Goal: Obtain resource: Download file/media

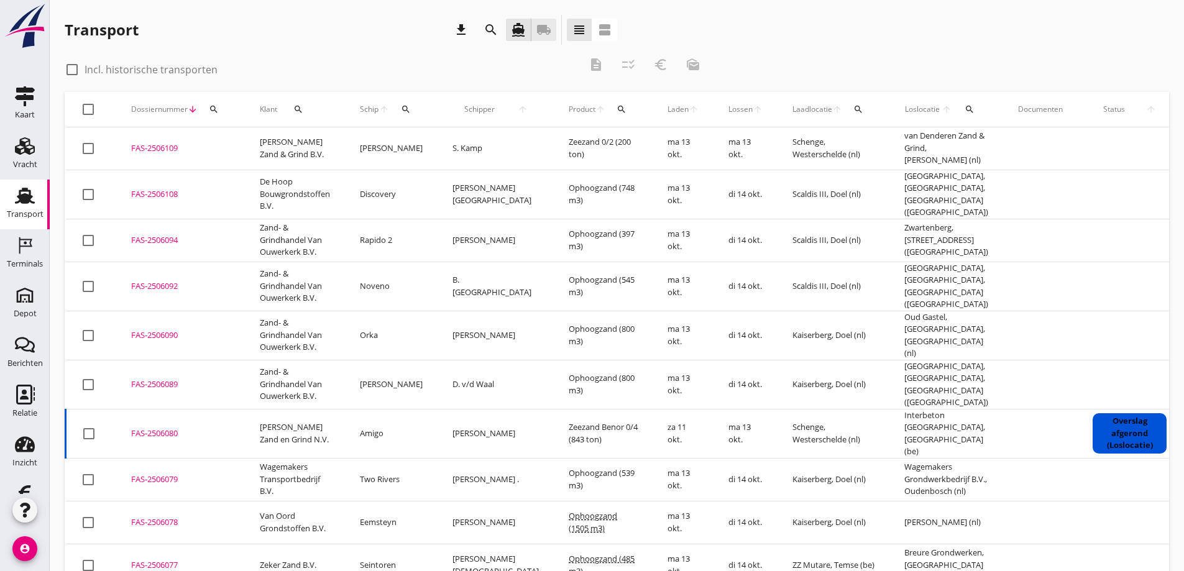
click at [548, 25] on icon "local_shipping" at bounding box center [543, 29] width 15 height 15
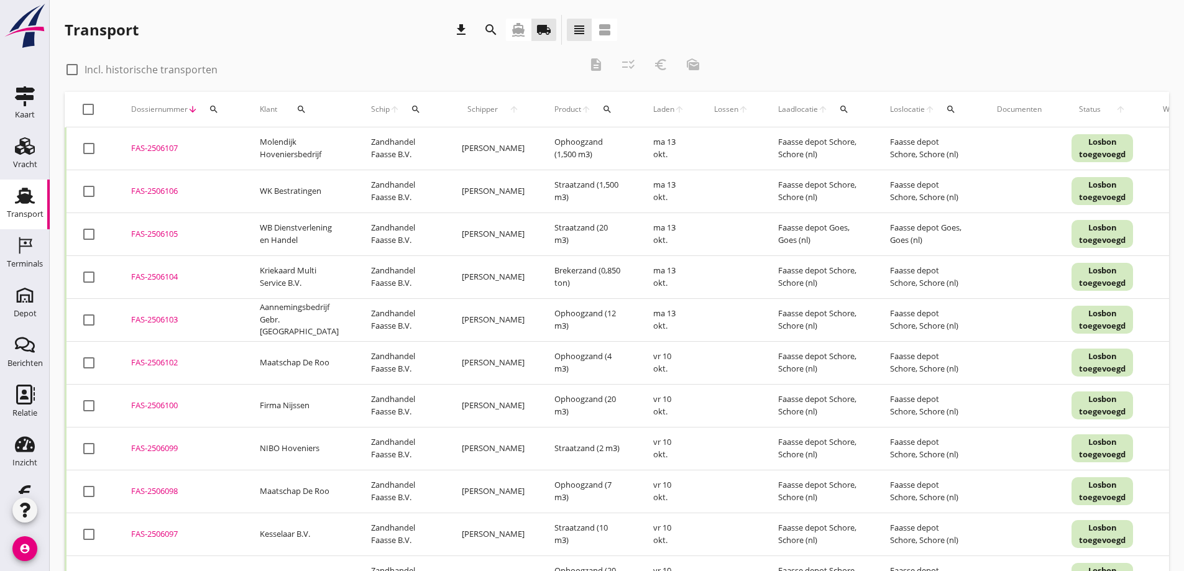
click at [302, 105] on icon "search" at bounding box center [301, 109] width 10 height 10
click at [313, 145] on input "Zoeken op opdrachtgever..." at bounding box center [351, 145] width 129 height 20
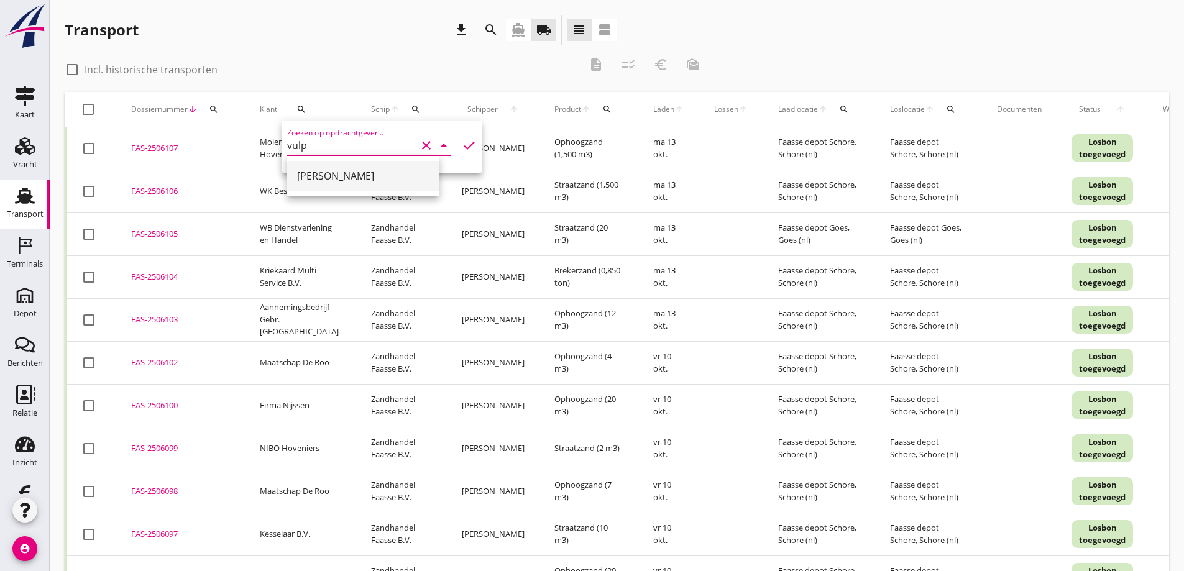
click at [312, 174] on div "[PERSON_NAME]" at bounding box center [363, 175] width 132 height 15
type input "[PERSON_NAME]"
drag, startPoint x: 457, startPoint y: 144, endPoint x: 432, endPoint y: 231, distance: 91.1
click at [462, 144] on icon "check" at bounding box center [469, 145] width 15 height 15
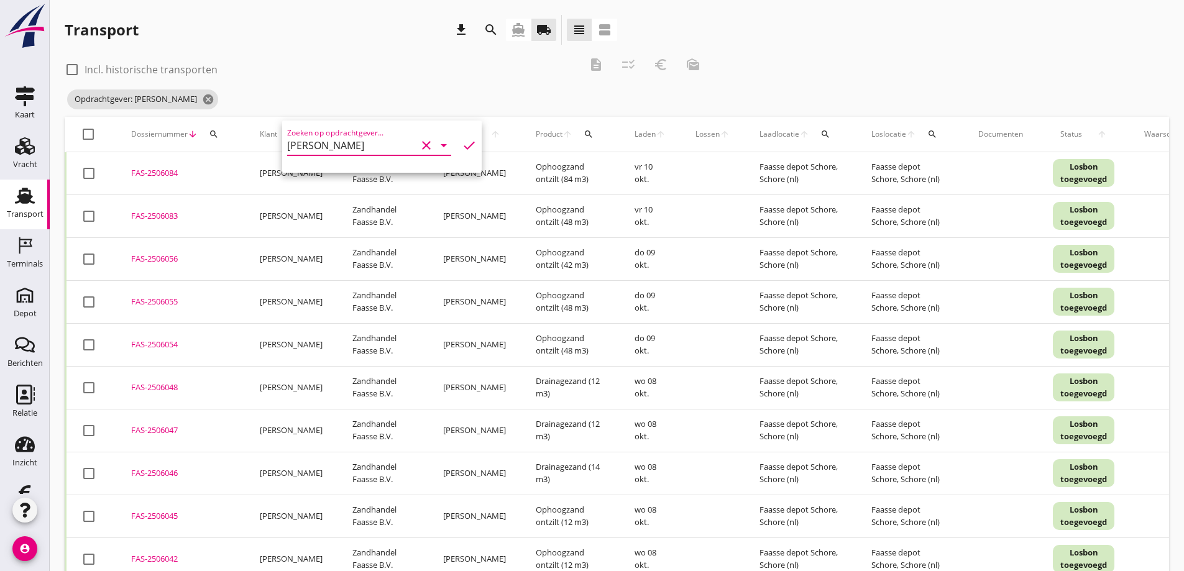
click at [89, 134] on div at bounding box center [88, 134] width 21 height 21
checkbox input "true"
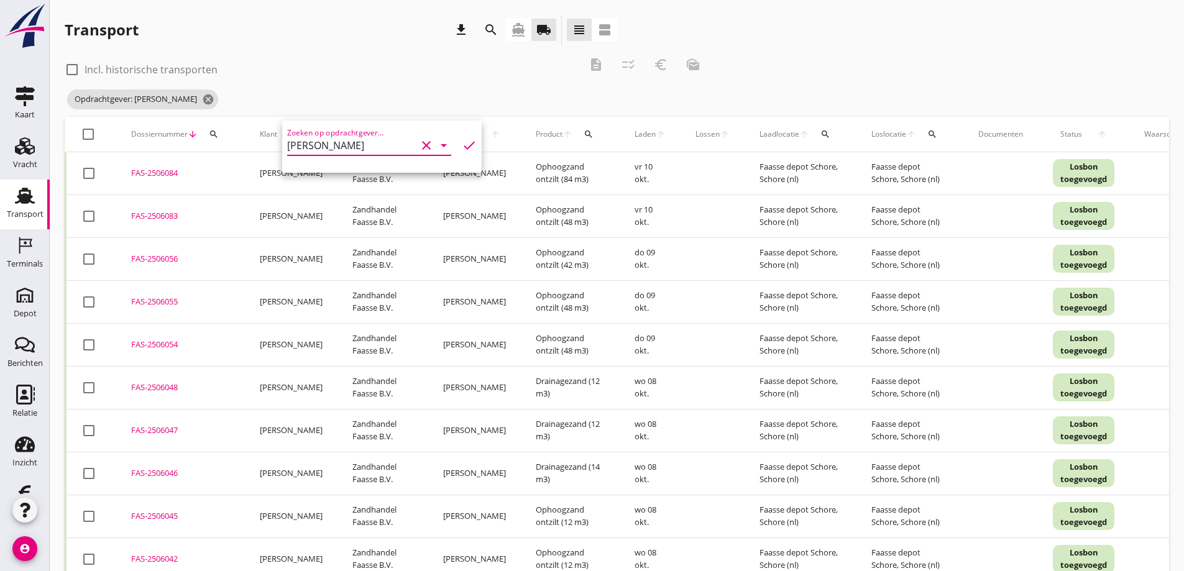
checkbox input "true"
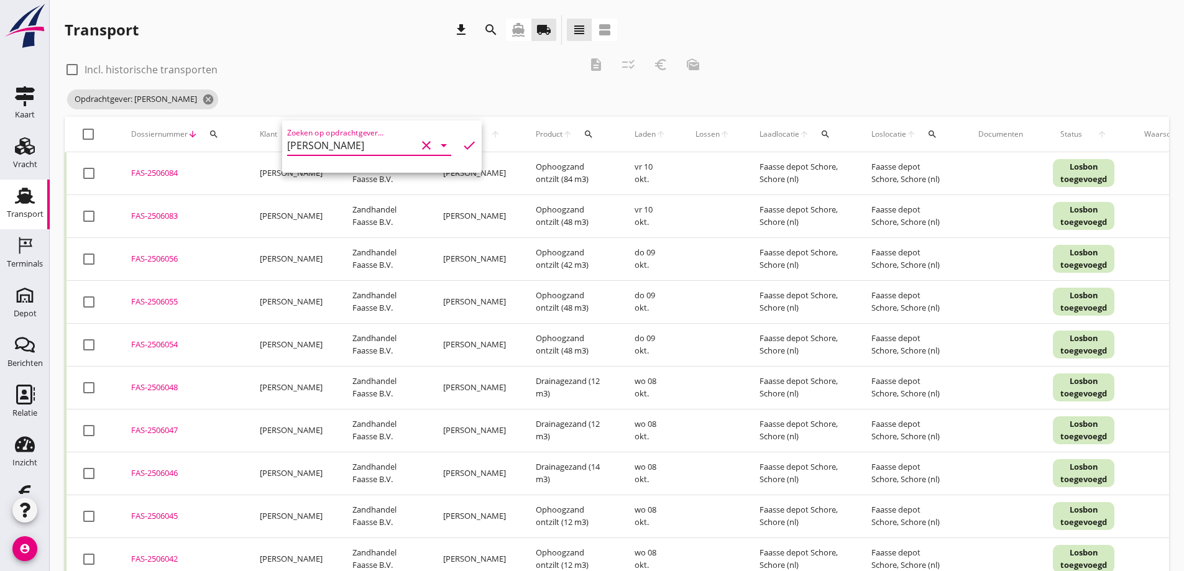
checkbox input "true"
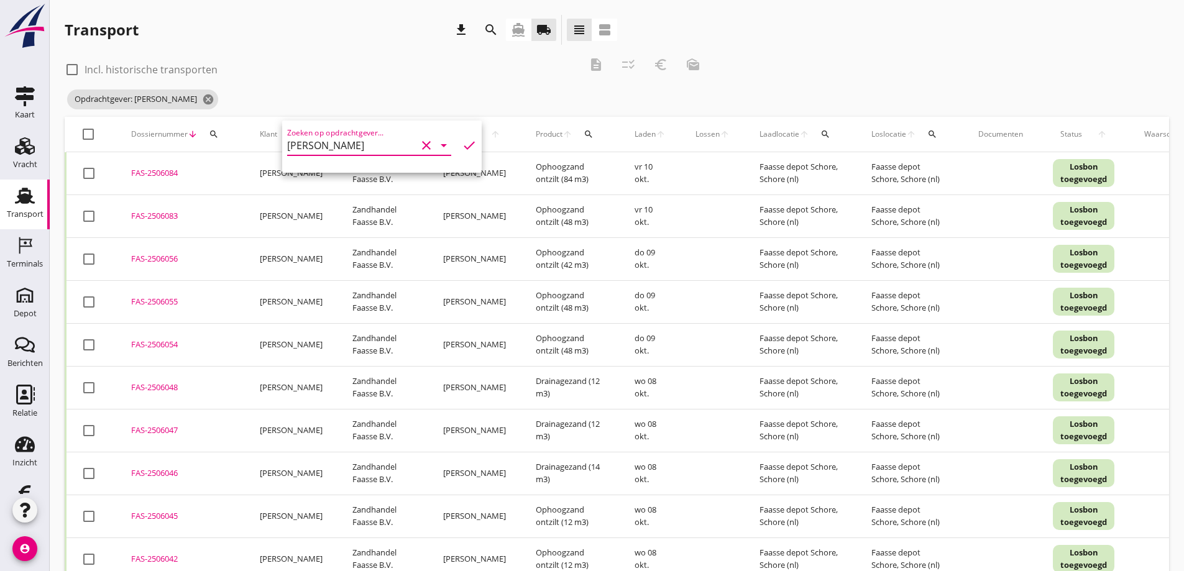
checkbox input "true"
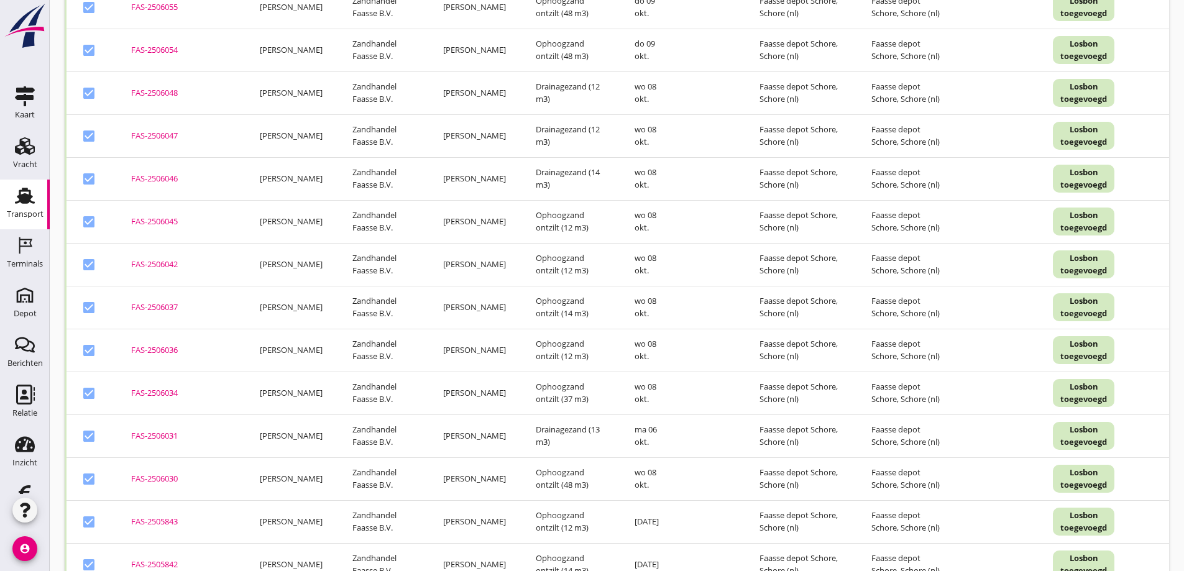
scroll to position [334, 0]
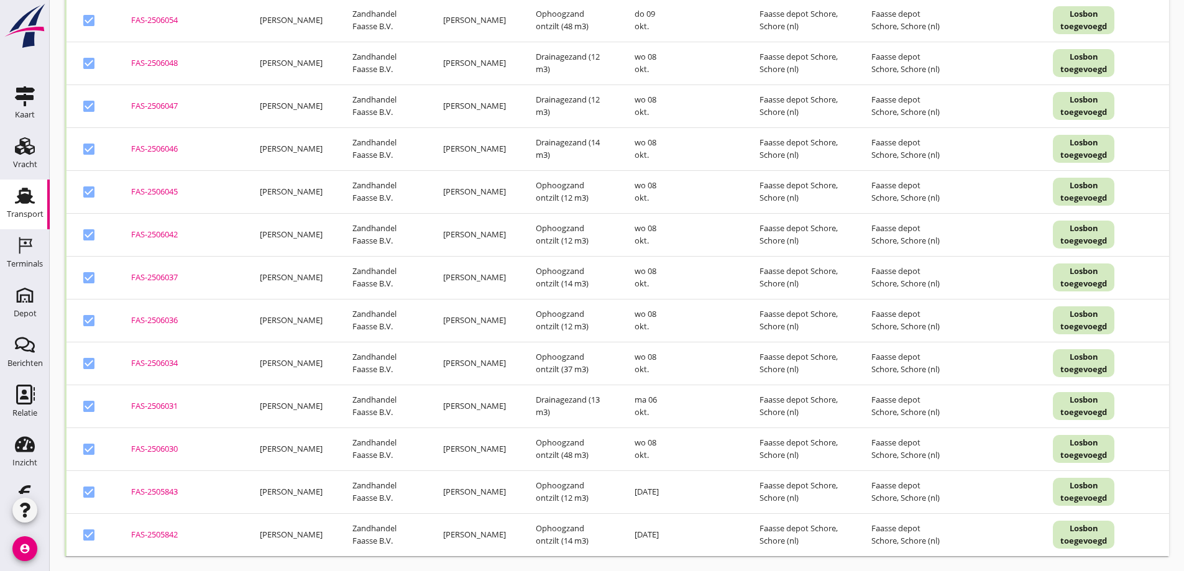
click at [92, 484] on div at bounding box center [88, 492] width 21 height 21
checkbox input "false"
click at [88, 529] on div at bounding box center [88, 534] width 21 height 21
checkbox input "false"
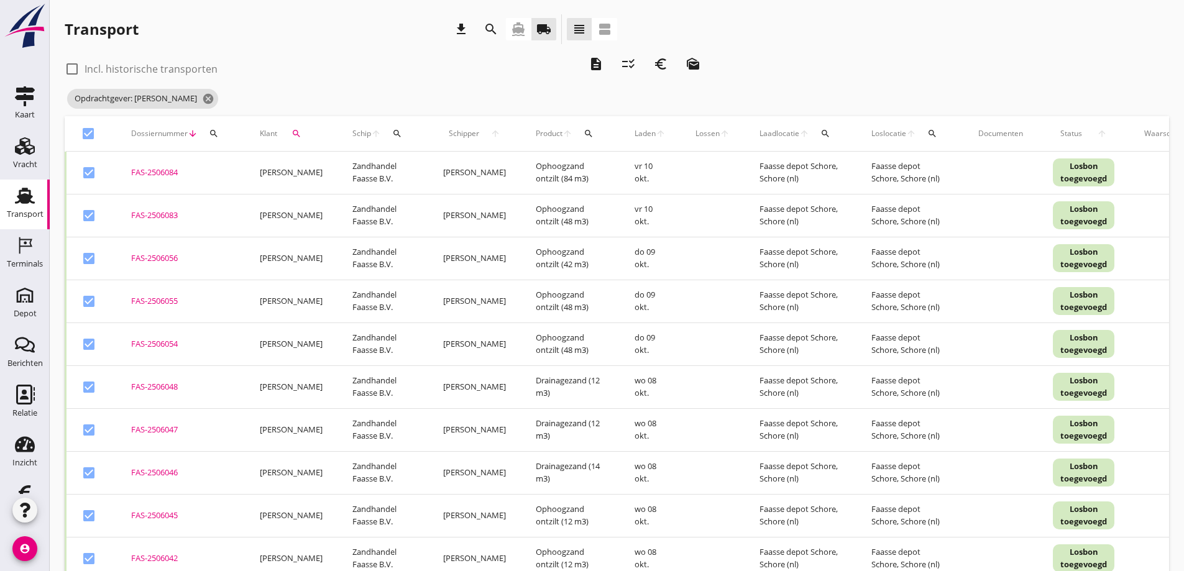
scroll to position [0, 0]
click at [596, 63] on icon "description" at bounding box center [595, 64] width 15 height 15
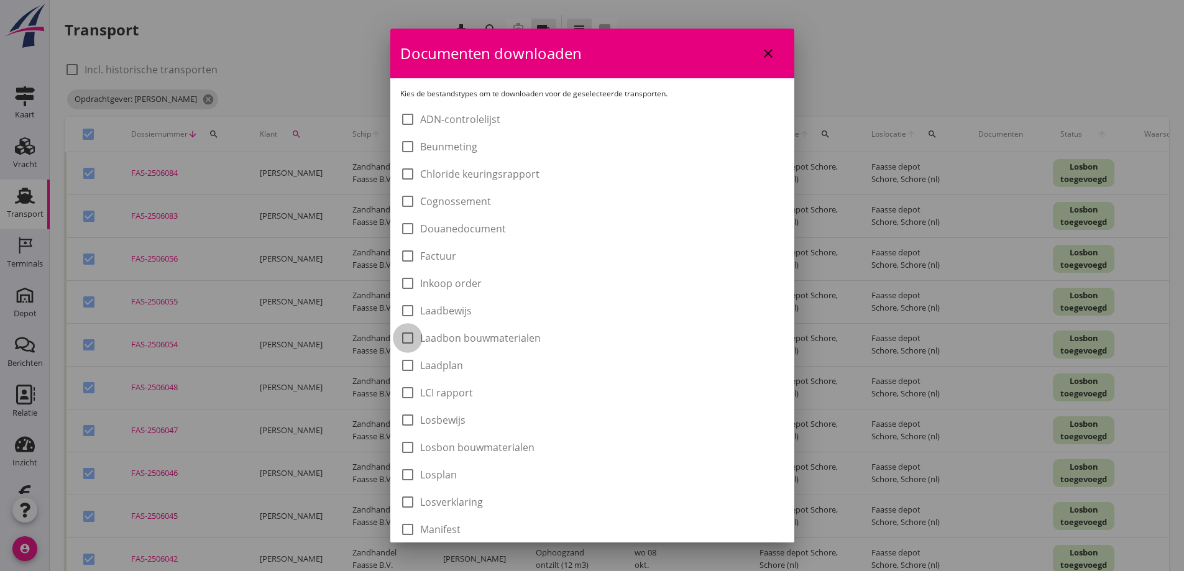
click at [404, 340] on div at bounding box center [407, 337] width 21 height 21
checkbox input "true"
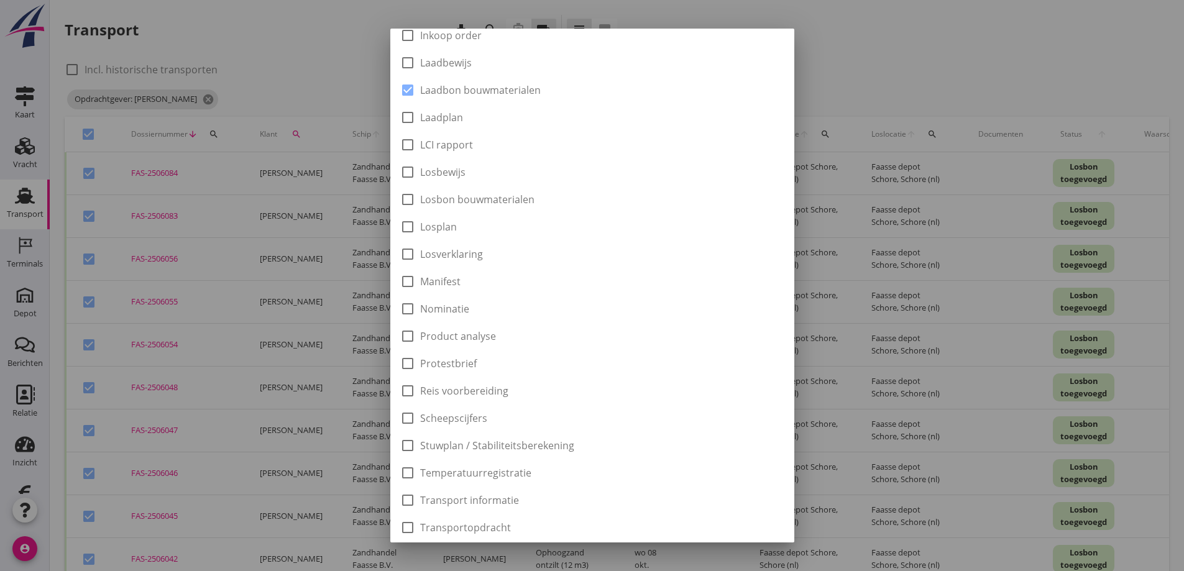
scroll to position [347, 0]
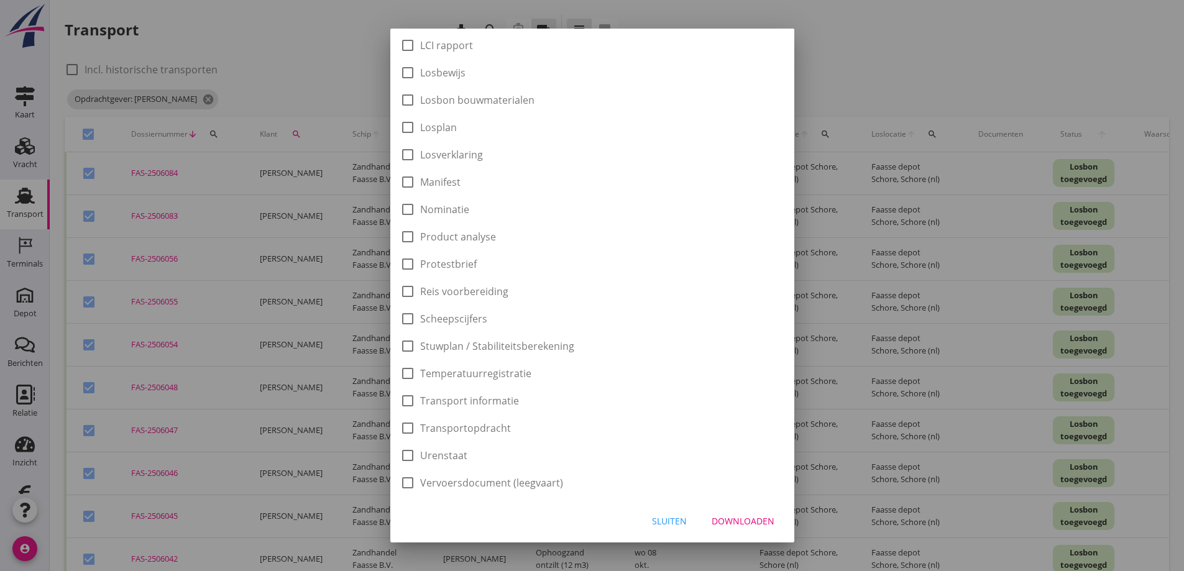
click at [735, 521] on div "Downloaden" at bounding box center [742, 520] width 63 height 13
checkbox input "false"
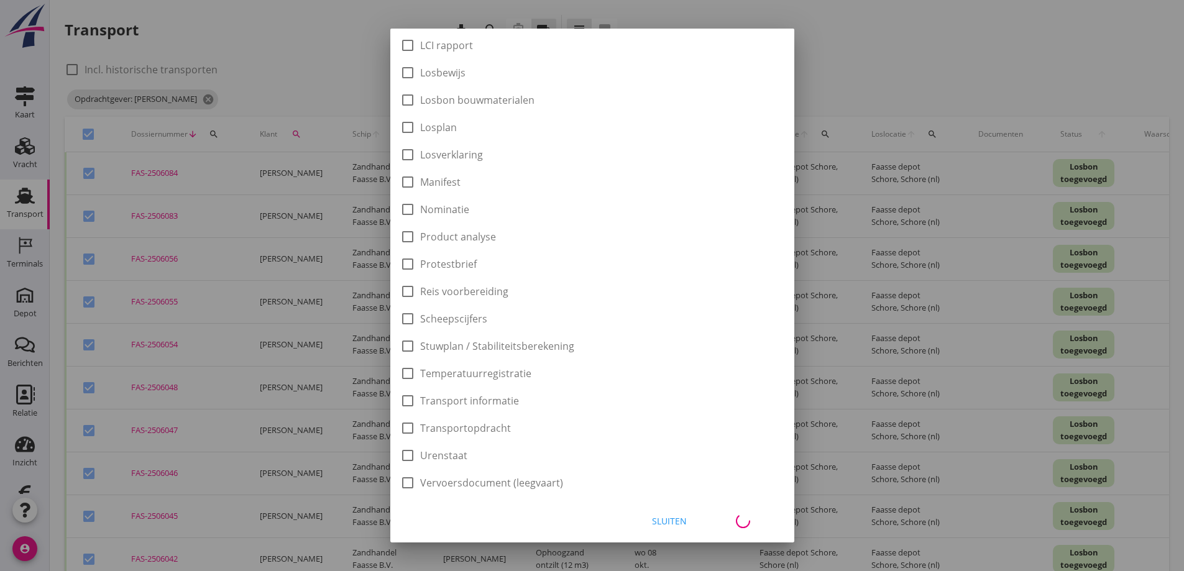
checkbox input "false"
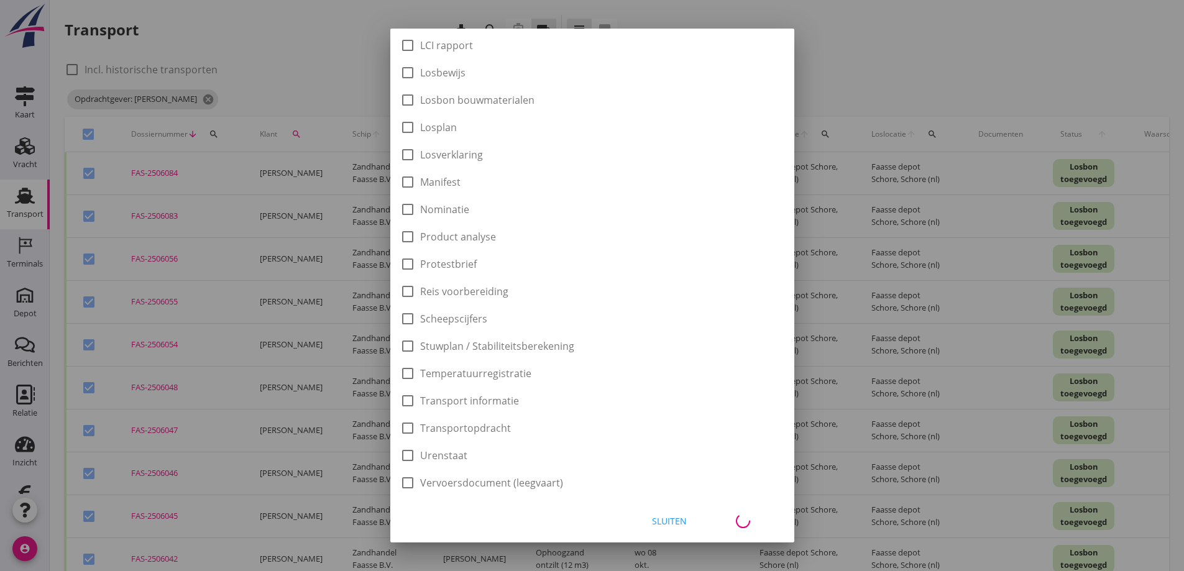
checkbox input "false"
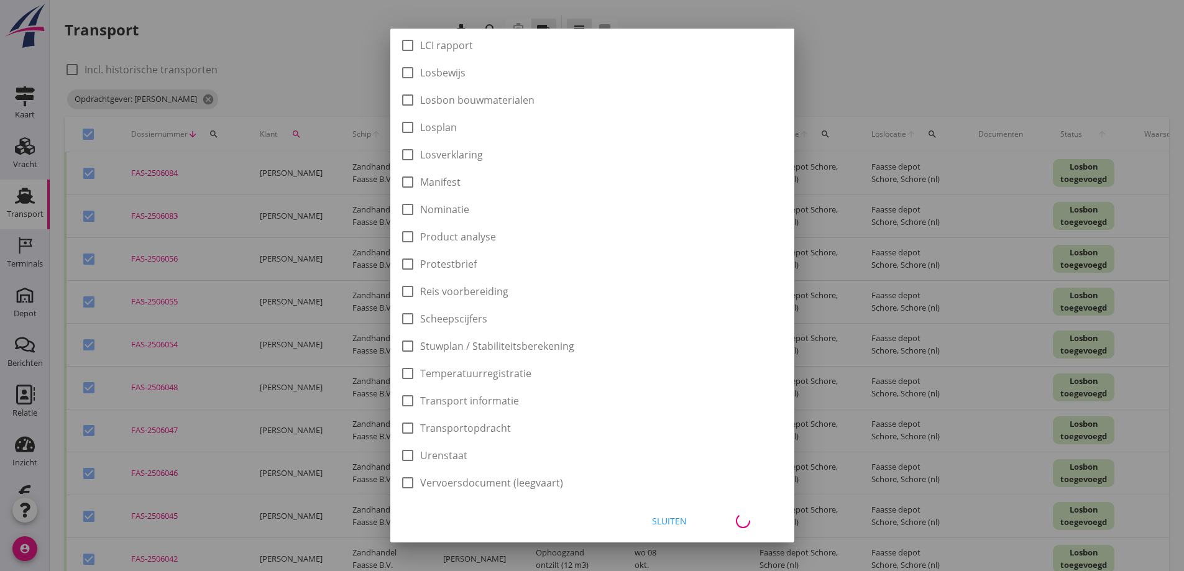
checkbox input "false"
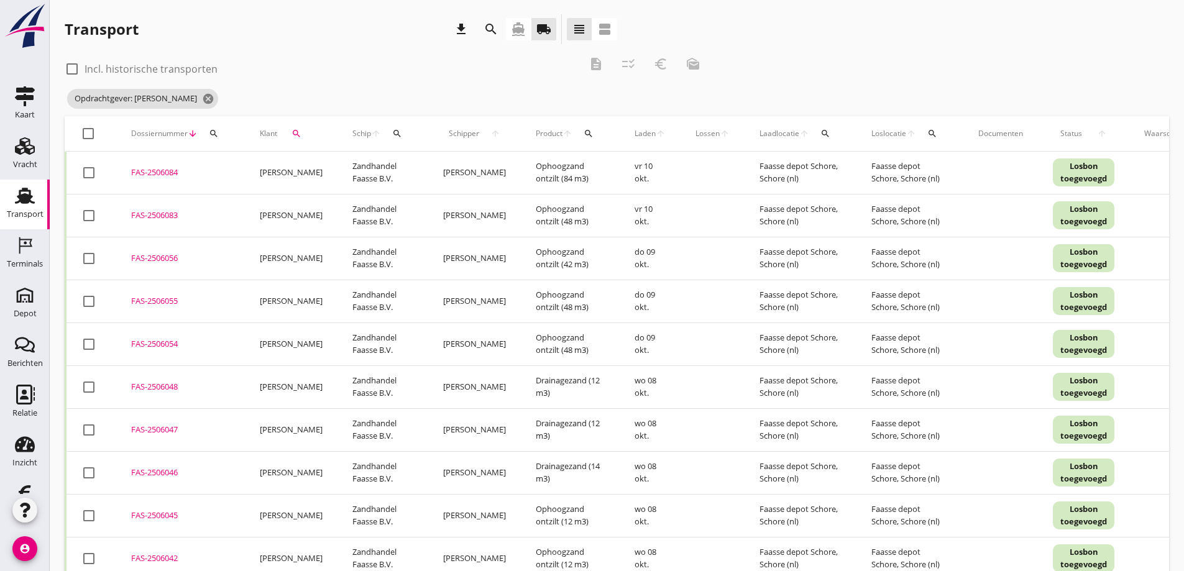
scroll to position [0, 0]
click at [87, 175] on div at bounding box center [88, 173] width 21 height 21
checkbox input "true"
click at [86, 216] on div at bounding box center [88, 216] width 21 height 21
checkbox input "true"
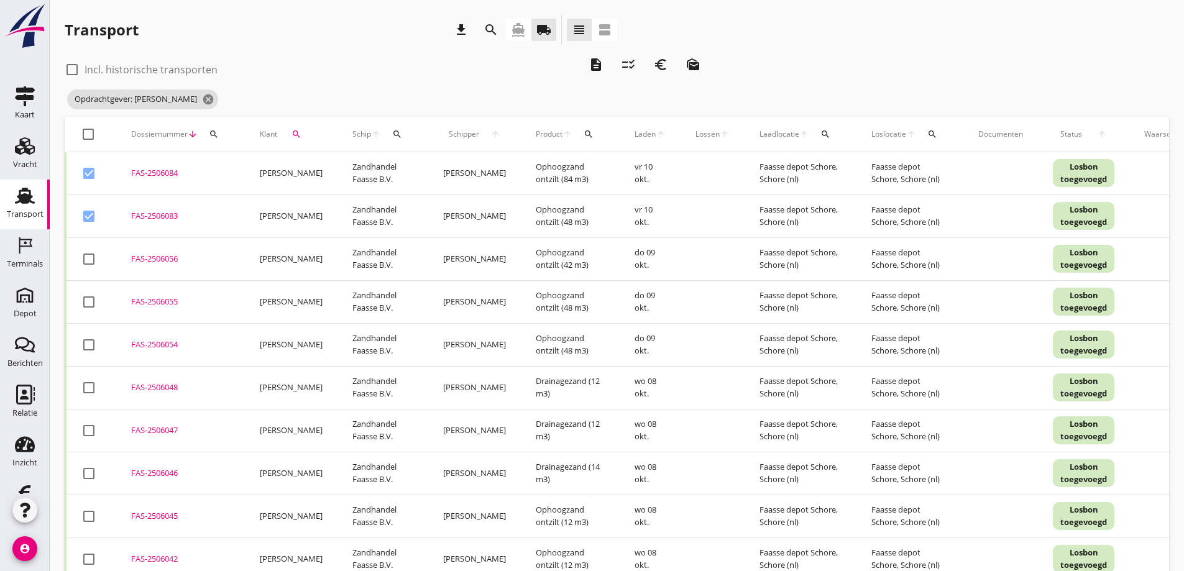
click at [91, 260] on div at bounding box center [88, 259] width 21 height 21
checkbox input "true"
drag, startPoint x: 86, startPoint y: 302, endPoint x: 107, endPoint y: 334, distance: 38.1
click at [86, 303] on div at bounding box center [88, 301] width 21 height 21
checkbox input "true"
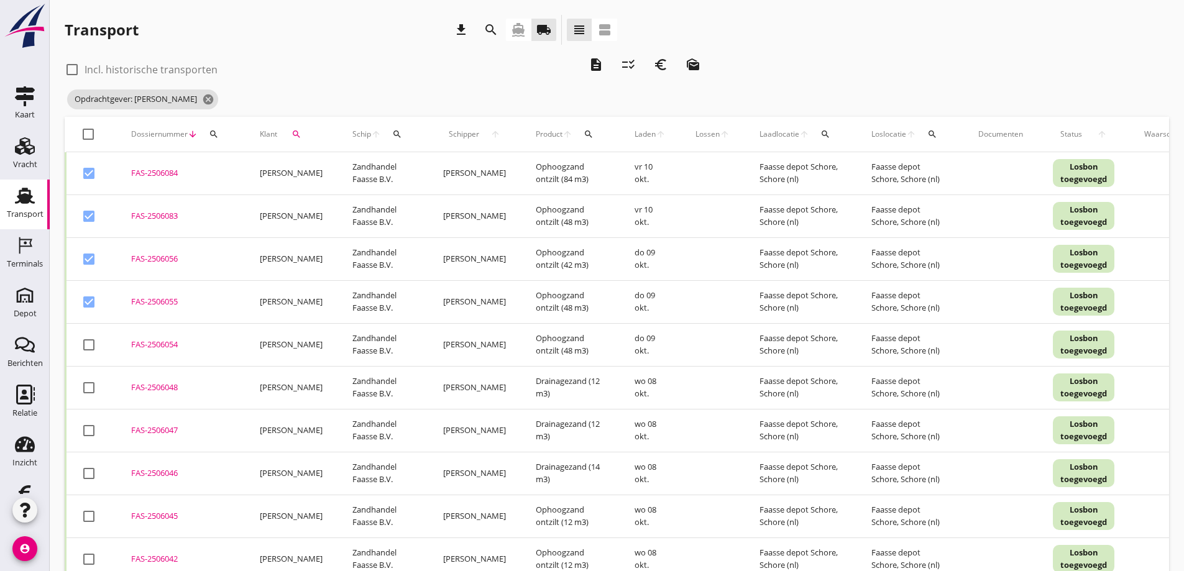
click at [85, 346] on div at bounding box center [88, 344] width 21 height 21
checkbox input "true"
click at [89, 388] on div at bounding box center [88, 387] width 21 height 21
checkbox input "true"
click at [91, 432] on div at bounding box center [88, 430] width 21 height 21
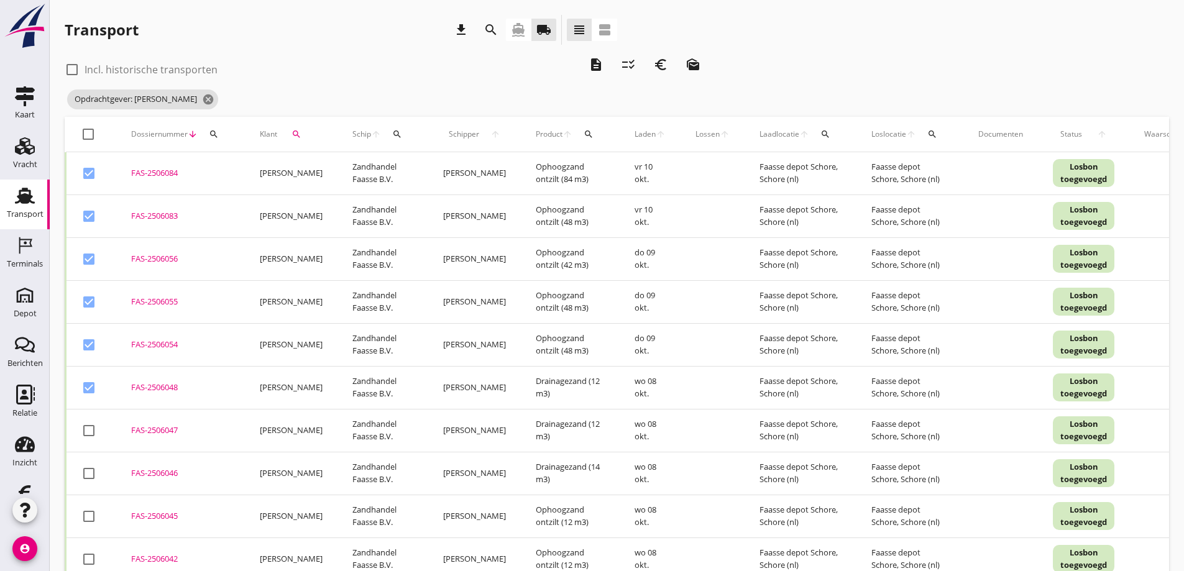
checkbox input "true"
click at [91, 472] on div at bounding box center [88, 473] width 21 height 21
checkbox input "true"
click at [91, 514] on div at bounding box center [88, 516] width 21 height 21
checkbox input "true"
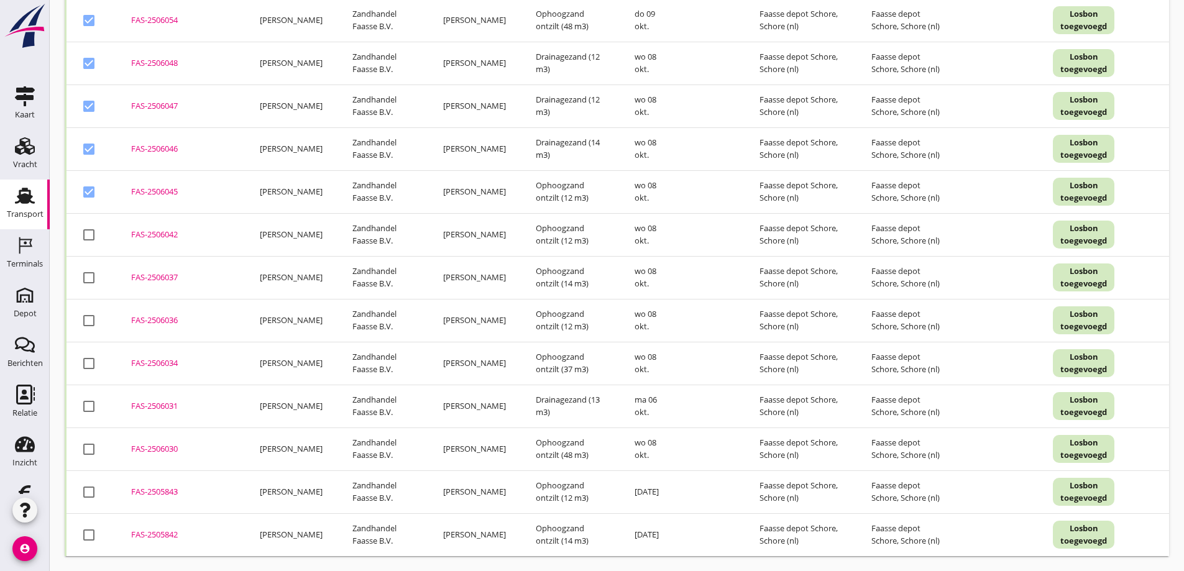
scroll to position [334, 0]
click at [88, 226] on div at bounding box center [88, 234] width 21 height 21
checkbox input "true"
drag, startPoint x: 87, startPoint y: 268, endPoint x: 89, endPoint y: 295, distance: 26.8
click at [86, 268] on div at bounding box center [88, 277] width 21 height 21
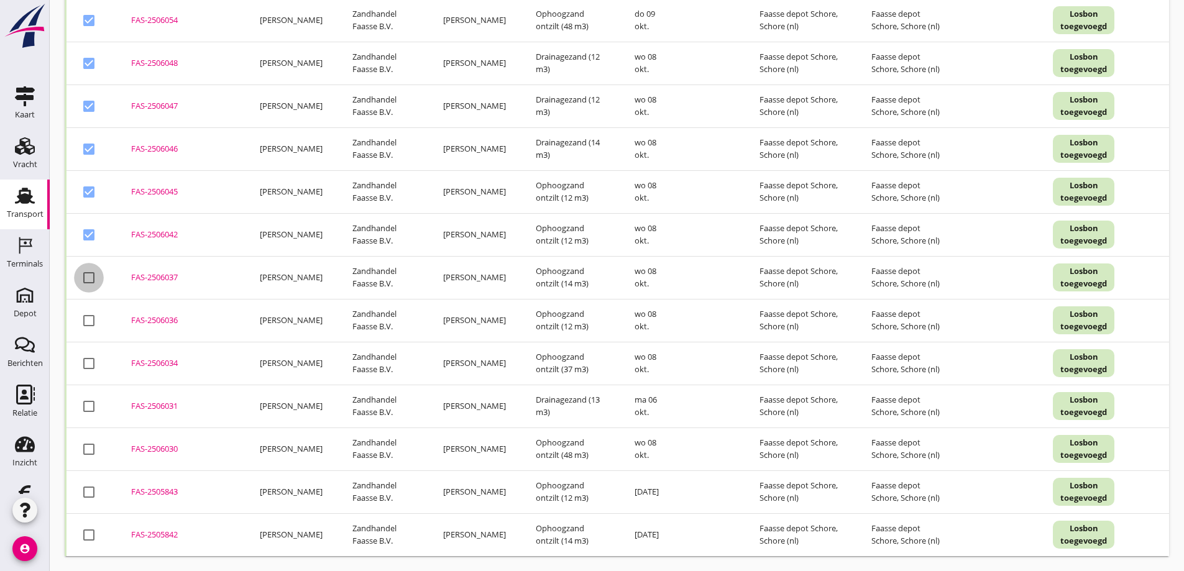
checkbox input "true"
click at [88, 310] on div at bounding box center [88, 320] width 21 height 21
checkbox input "true"
click at [86, 354] on div at bounding box center [88, 363] width 21 height 21
checkbox input "true"
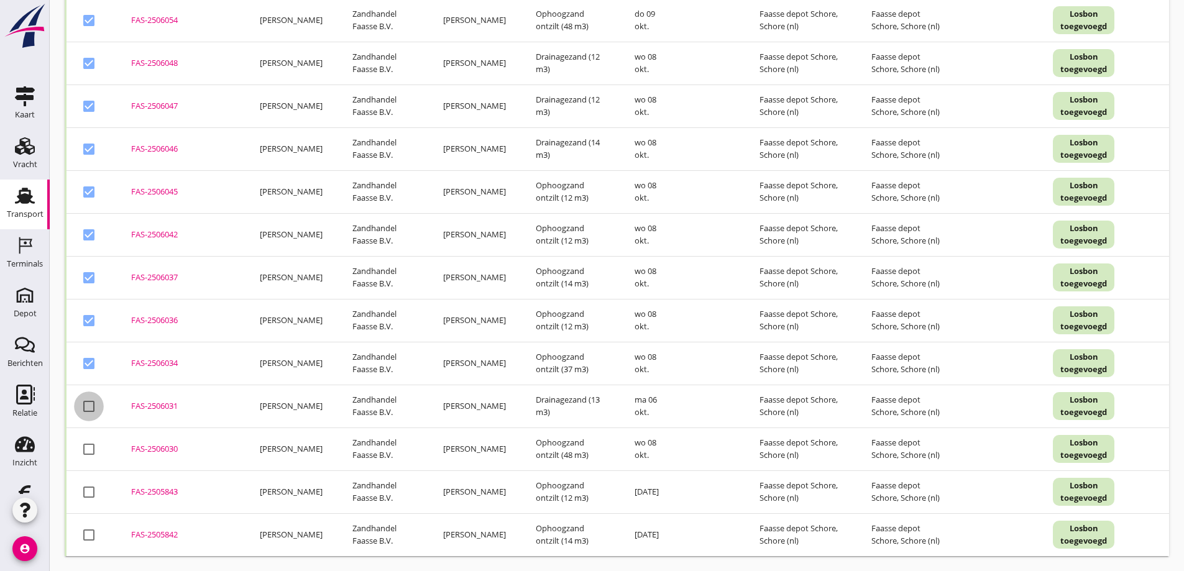
click at [87, 398] on div at bounding box center [88, 406] width 21 height 21
checkbox input "true"
click at [94, 445] on div at bounding box center [88, 449] width 21 height 21
checkbox input "true"
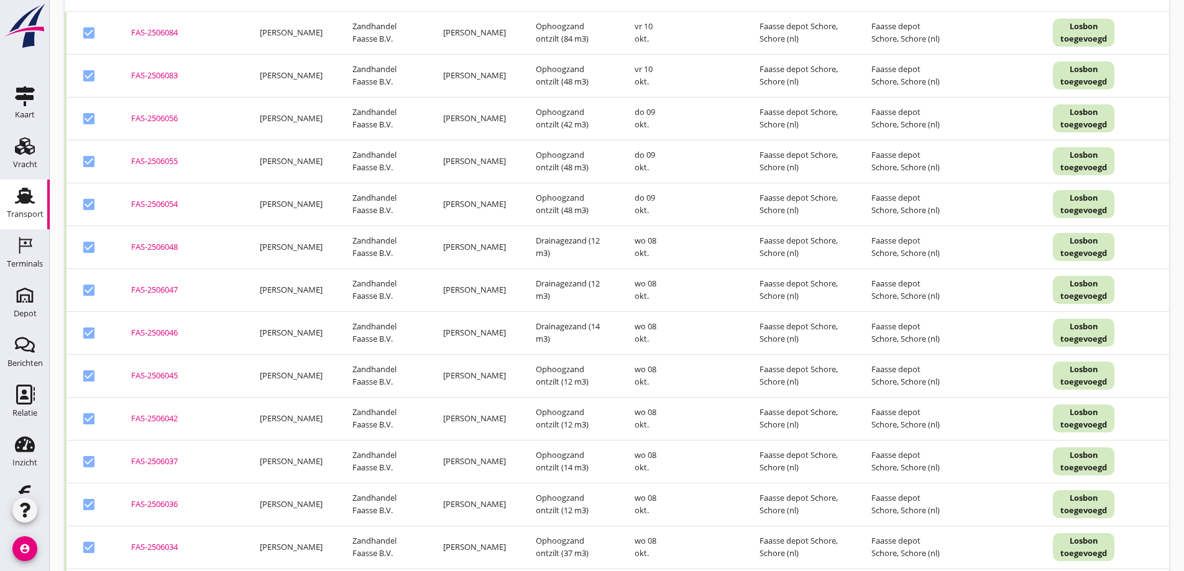
scroll to position [0, 0]
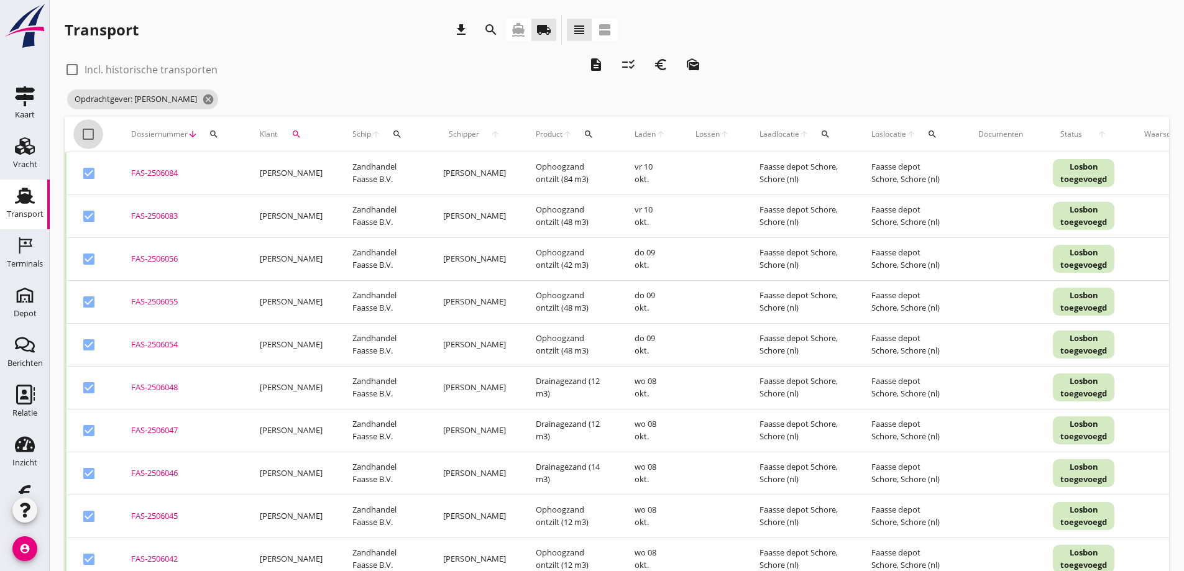
click at [87, 135] on div at bounding box center [88, 134] width 21 height 21
checkbox input "true"
click at [87, 137] on div at bounding box center [88, 134] width 21 height 21
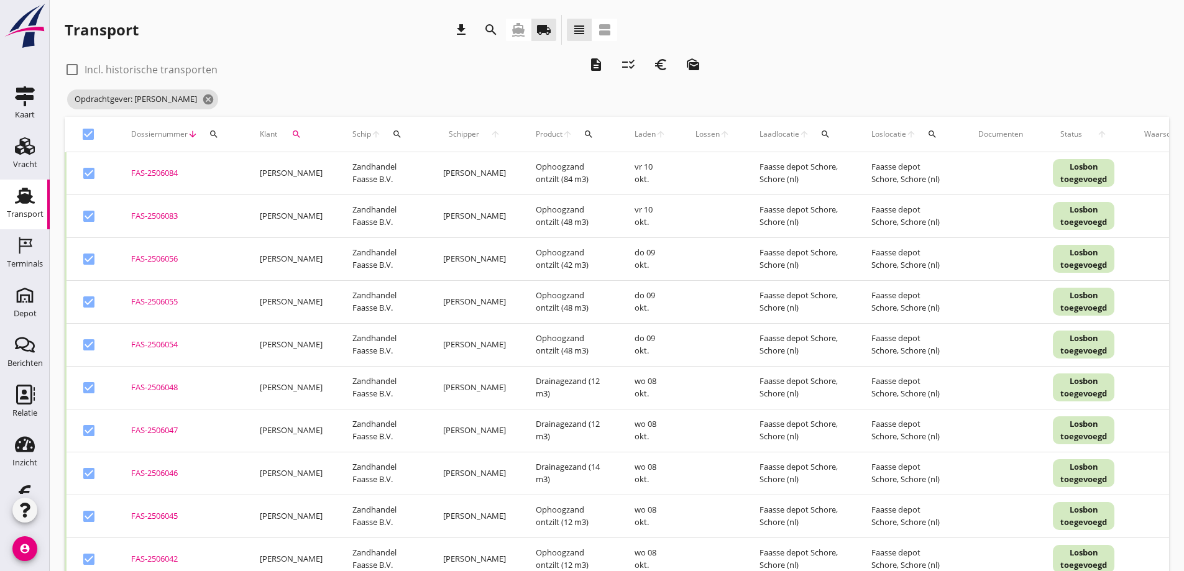
checkbox input "false"
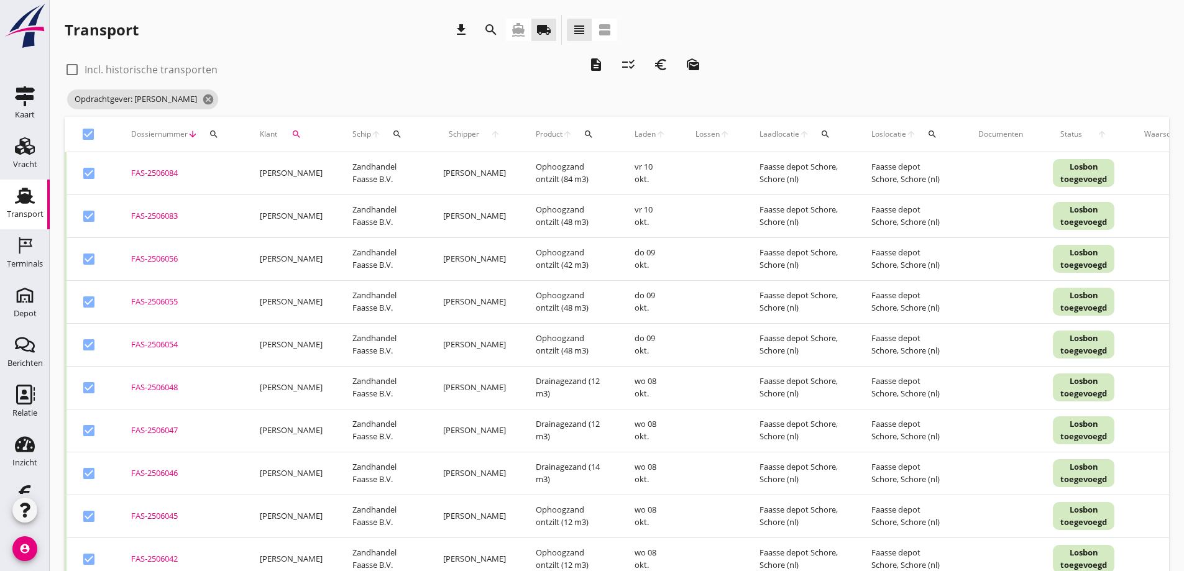
checkbox input "false"
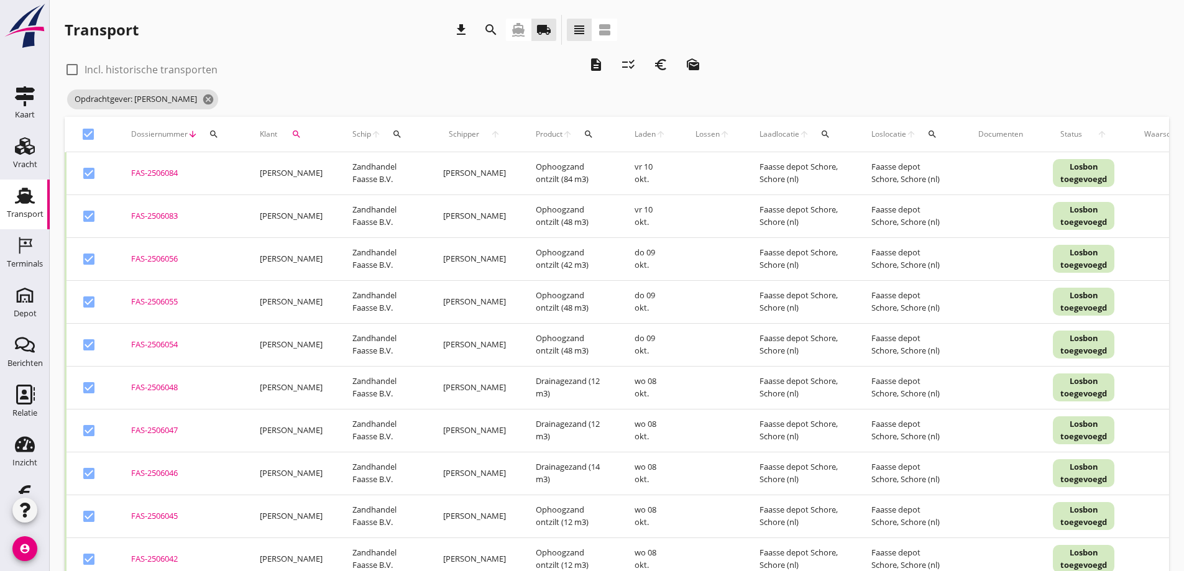
checkbox input "false"
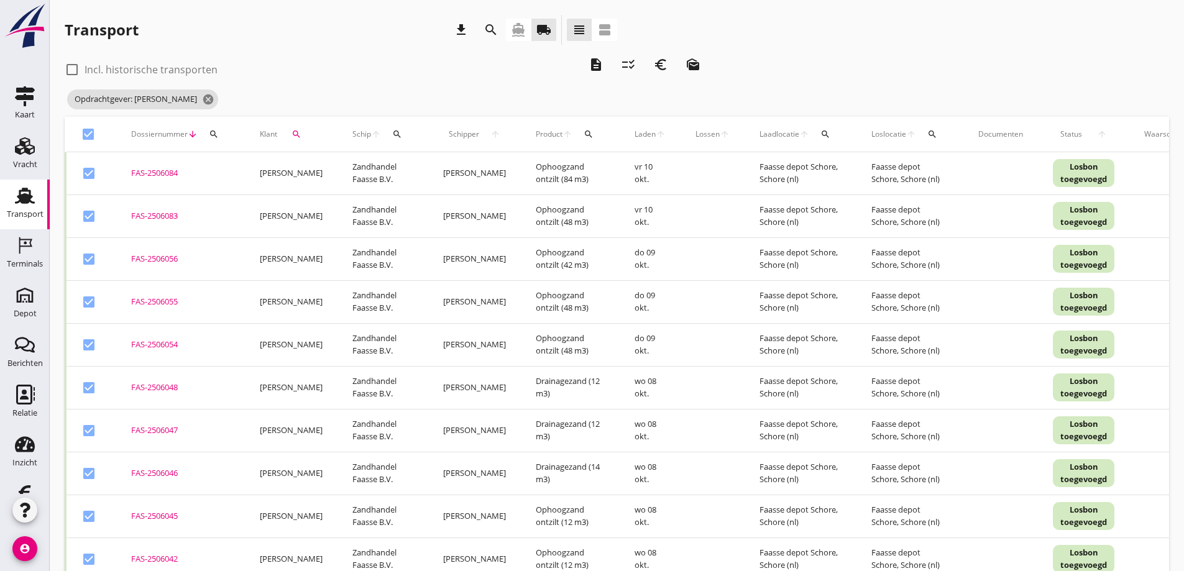
checkbox input "false"
click at [202, 97] on icon "cancel" at bounding box center [208, 99] width 12 height 12
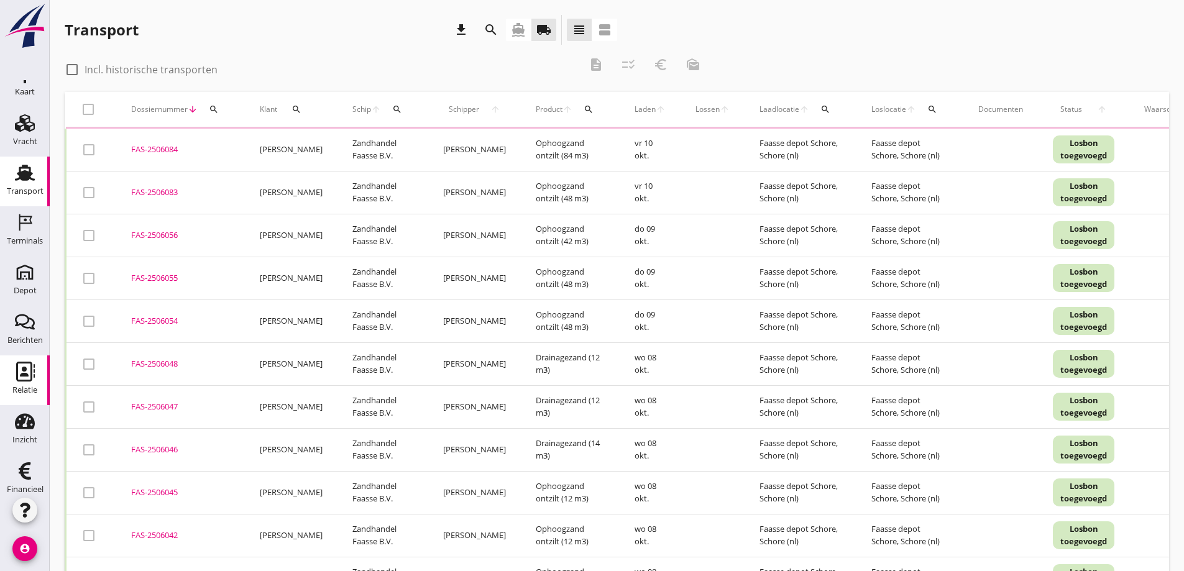
scroll to position [36, 0]
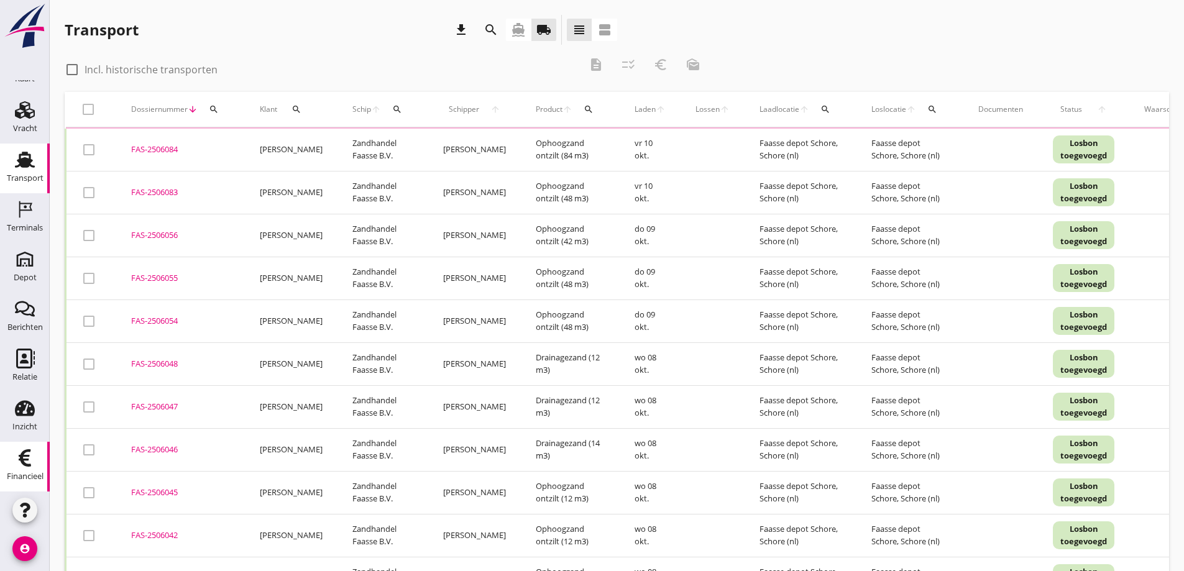
click at [19, 454] on use at bounding box center [25, 457] width 12 height 17
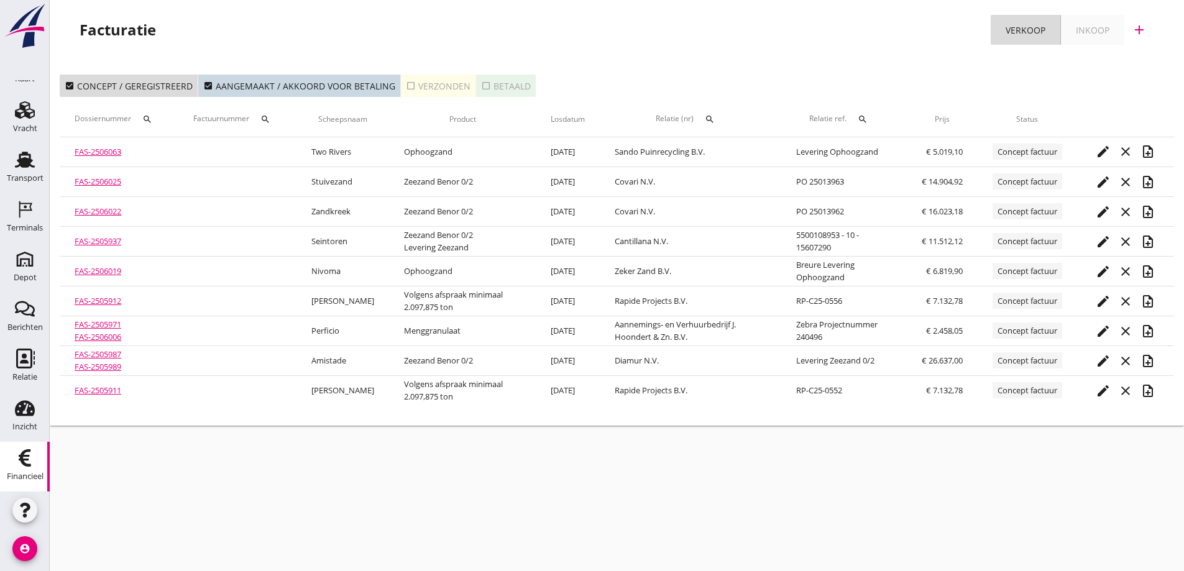
click at [705, 117] on icon "search" at bounding box center [710, 119] width 10 height 10
click at [713, 154] on input "text" at bounding box center [764, 155] width 129 height 20
click at [716, 177] on div "[PERSON_NAME]" at bounding box center [776, 179] width 132 height 15
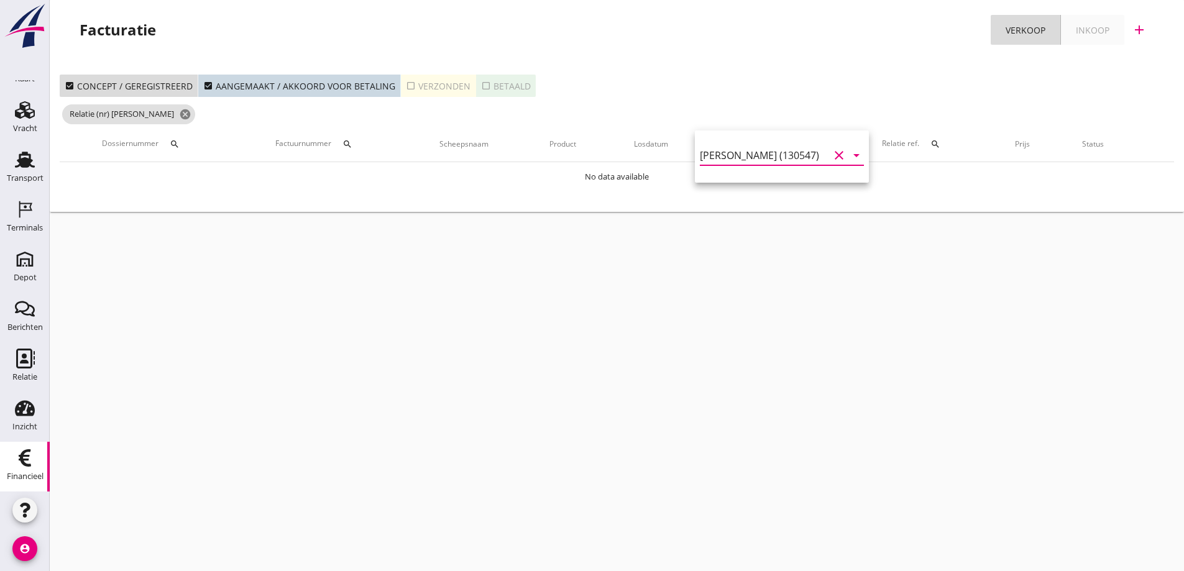
type input "[PERSON_NAME] (130547)"
click at [454, 77] on button "check_box_outline_blank Verzonden" at bounding box center [438, 86] width 75 height 22
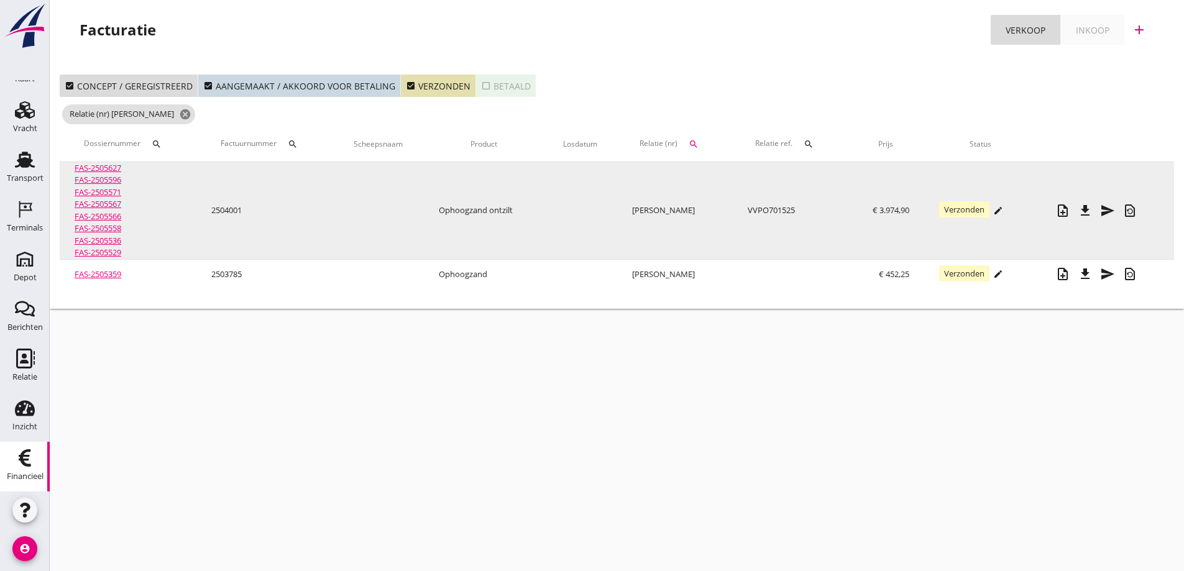
click at [109, 181] on link "FAS-2505596" at bounding box center [98, 179] width 47 height 11
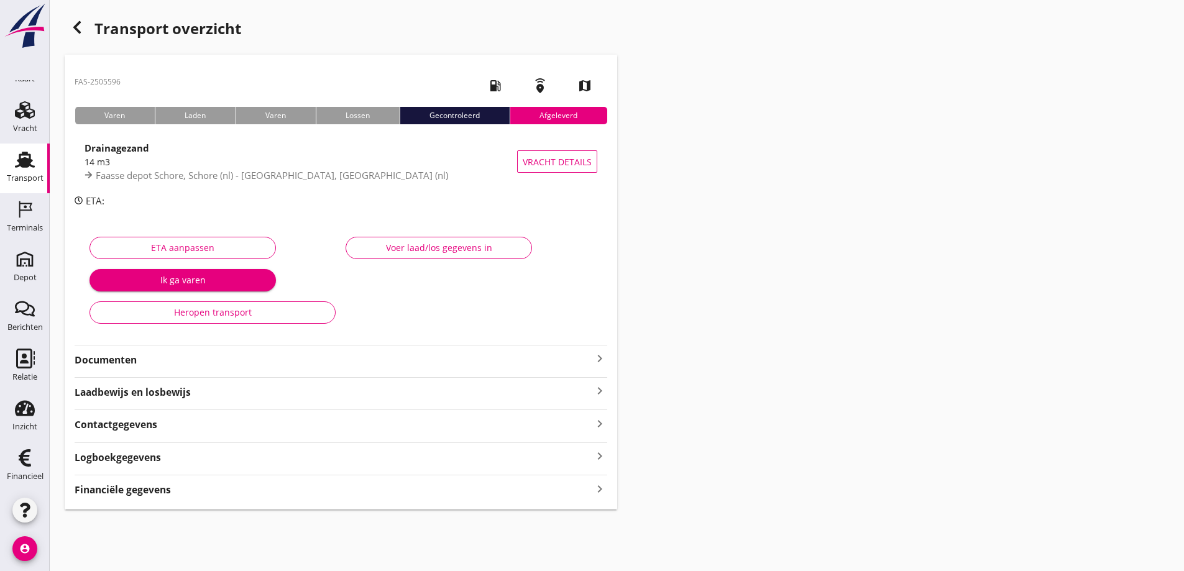
click at [127, 358] on strong "Documenten" at bounding box center [334, 360] width 518 height 14
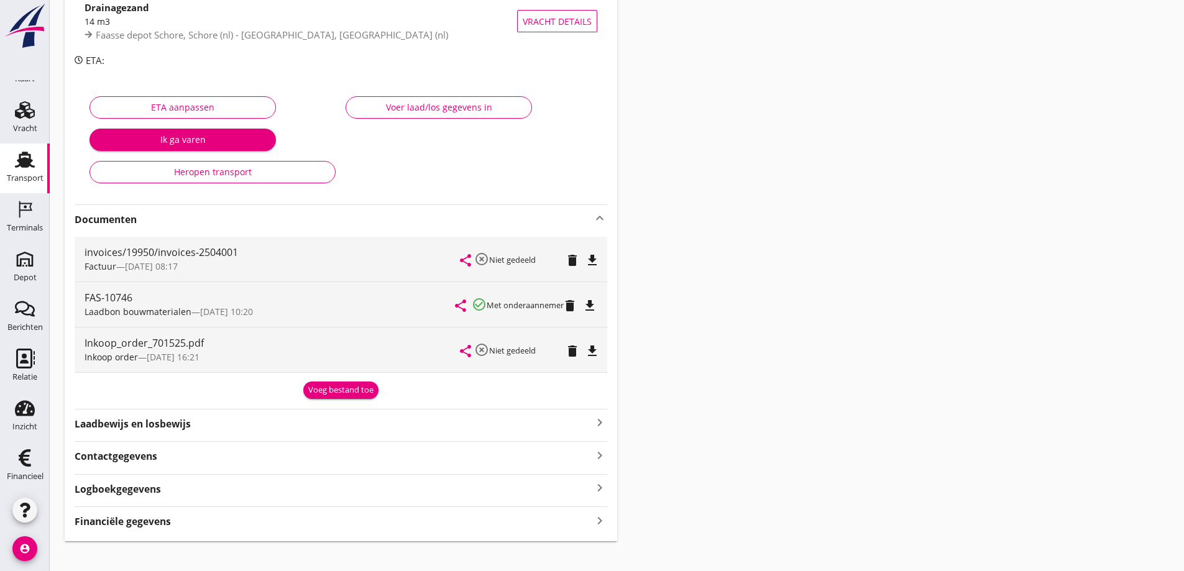
scroll to position [155, 0]
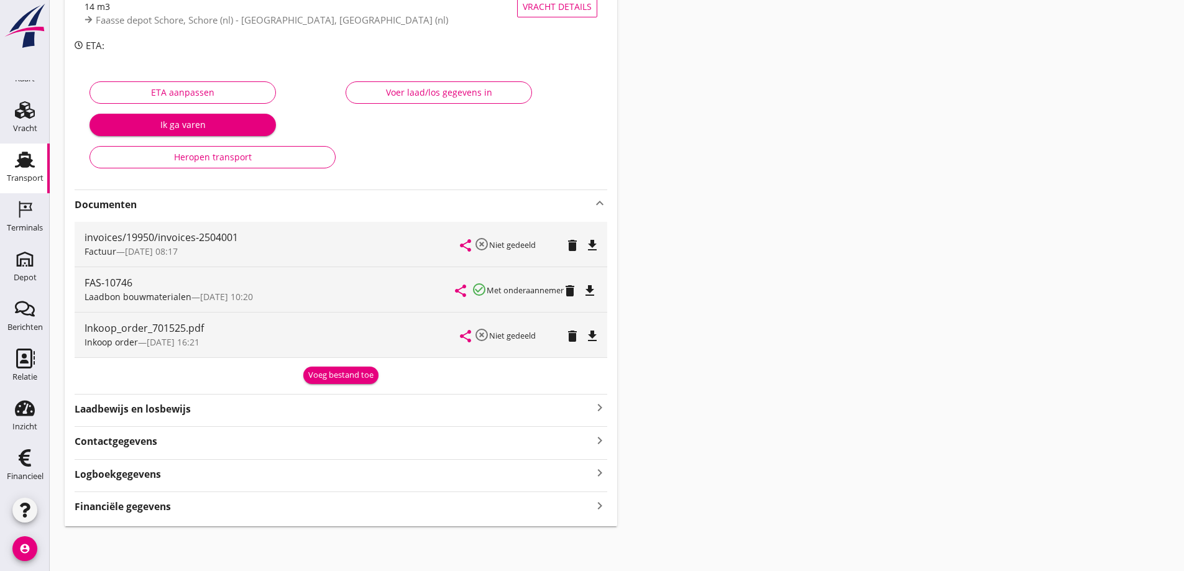
click at [591, 242] on icon "file_download" at bounding box center [592, 245] width 15 height 15
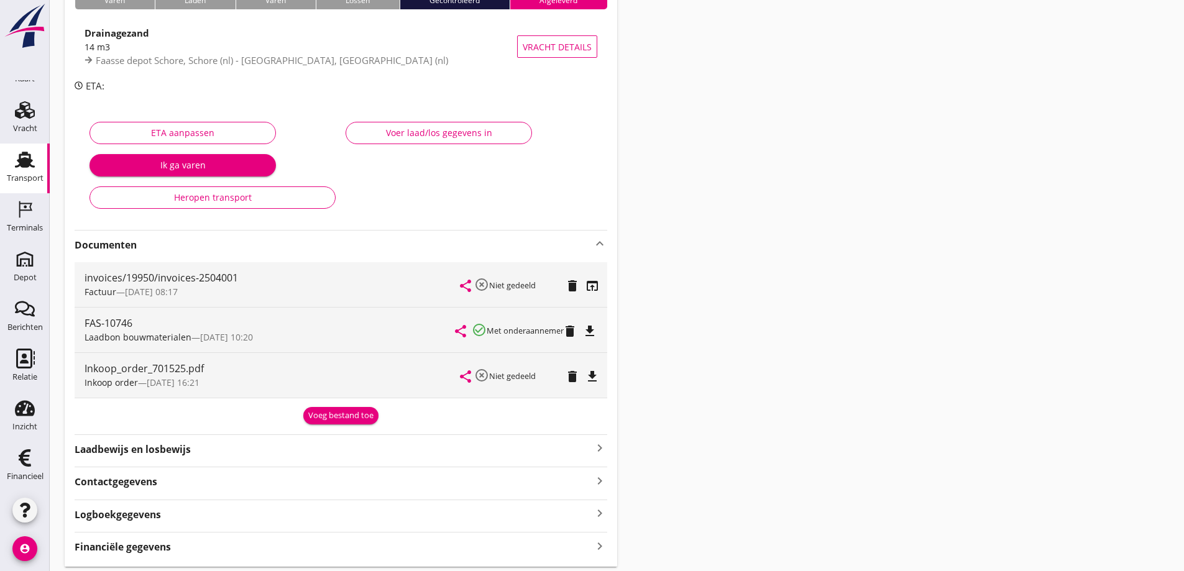
scroll to position [93, 0]
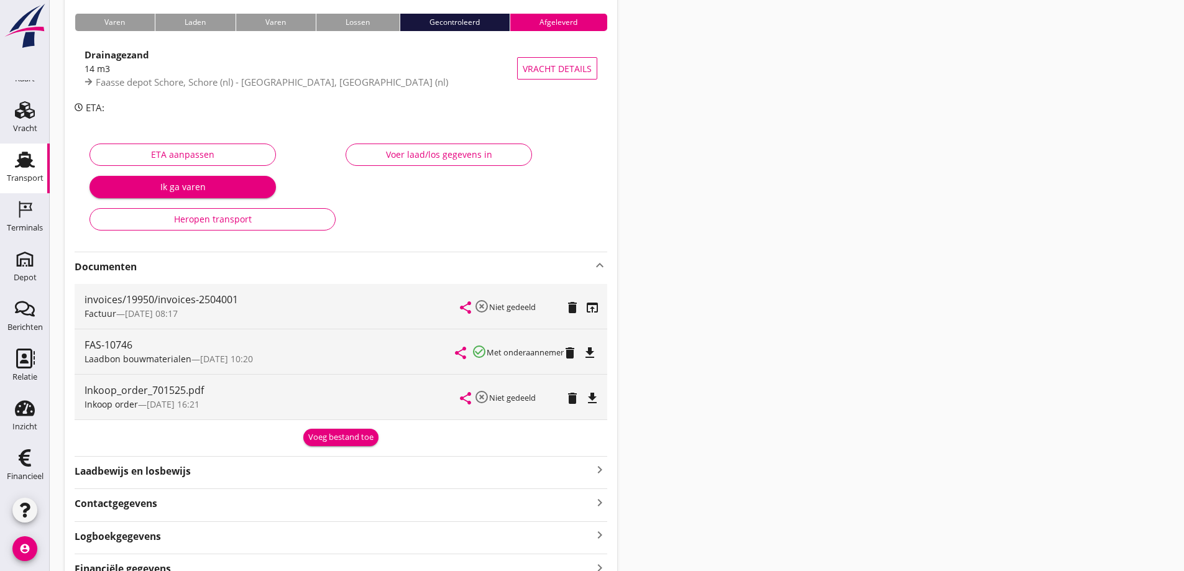
click at [591, 396] on icon "file_download" at bounding box center [592, 398] width 15 height 15
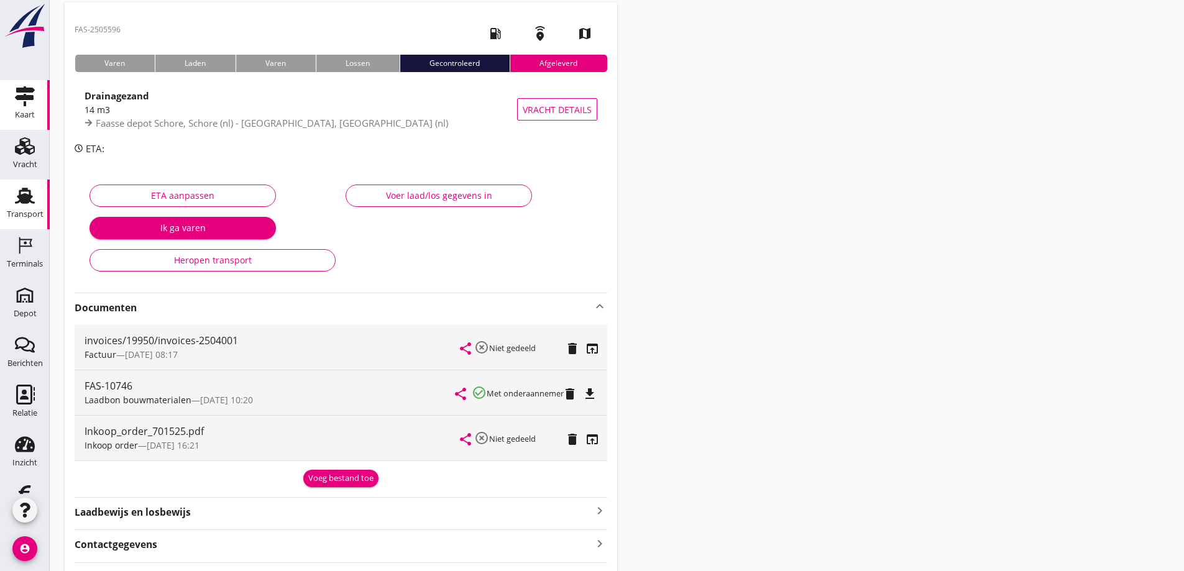
scroll to position [0, 0]
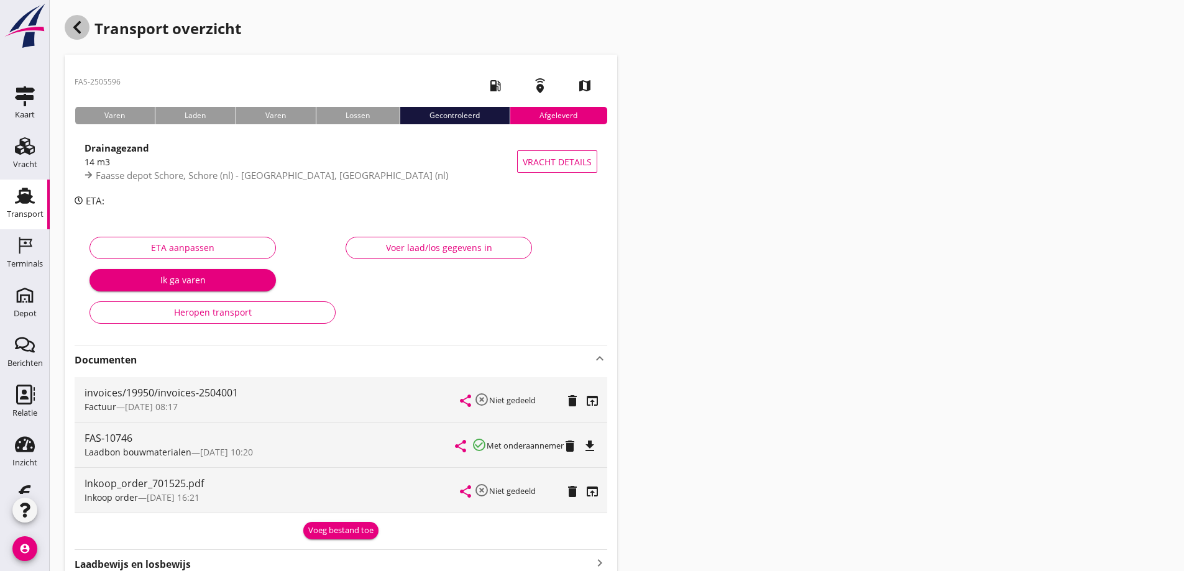
click at [76, 26] on use "button" at bounding box center [76, 27] width 7 height 12
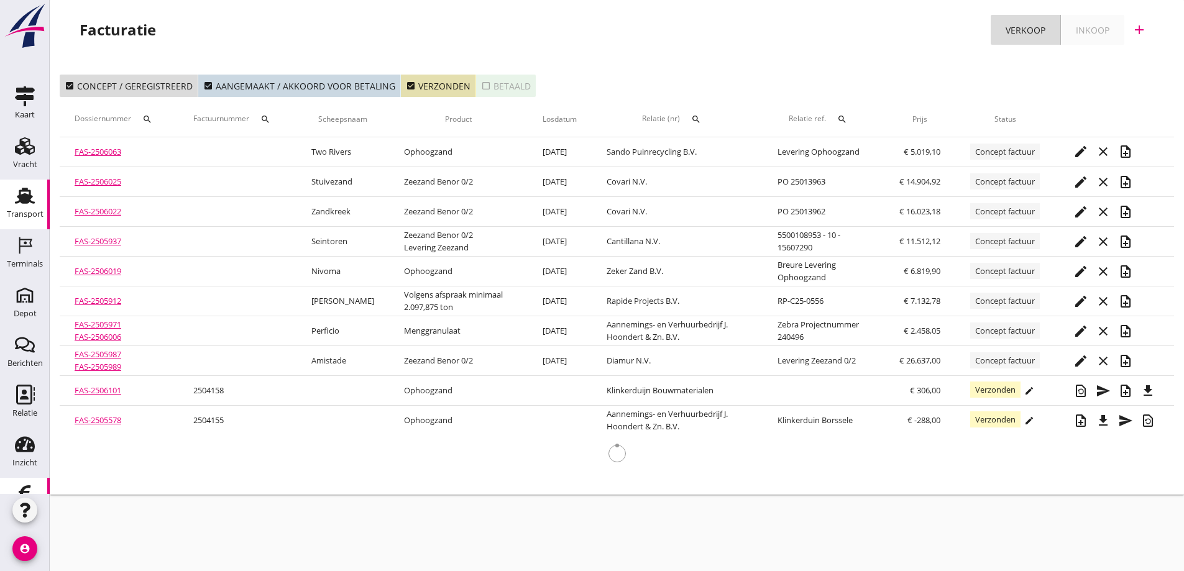
click at [24, 194] on icon "Transport" at bounding box center [25, 196] width 20 height 20
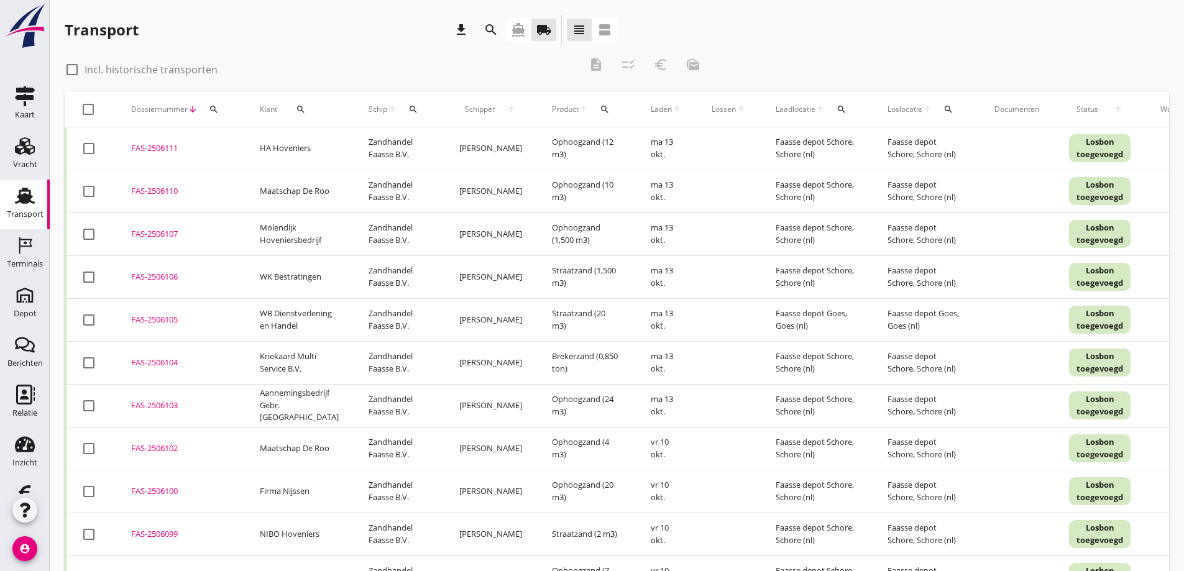
click at [298, 107] on icon "search" at bounding box center [301, 109] width 10 height 10
click at [321, 144] on input "Zoeken op opdrachtgever..." at bounding box center [351, 145] width 129 height 20
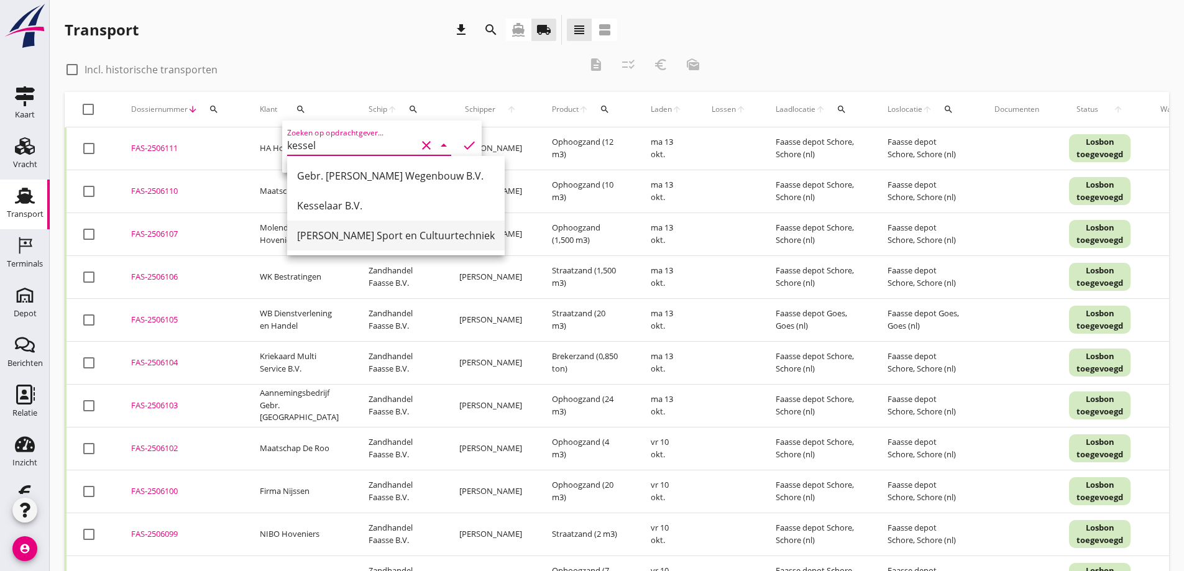
click at [347, 237] on div "[PERSON_NAME] Sport en Cultuurtechniek" at bounding box center [396, 235] width 198 height 15
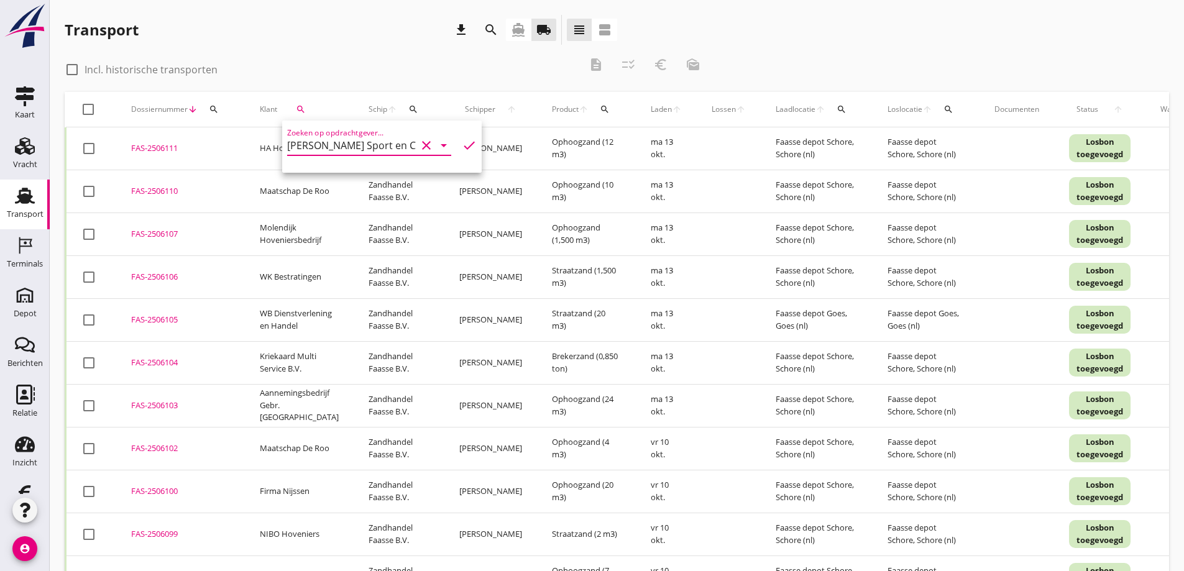
type input "[PERSON_NAME] Sport en Cultuurtechniek"
click at [462, 144] on icon "check" at bounding box center [469, 145] width 15 height 15
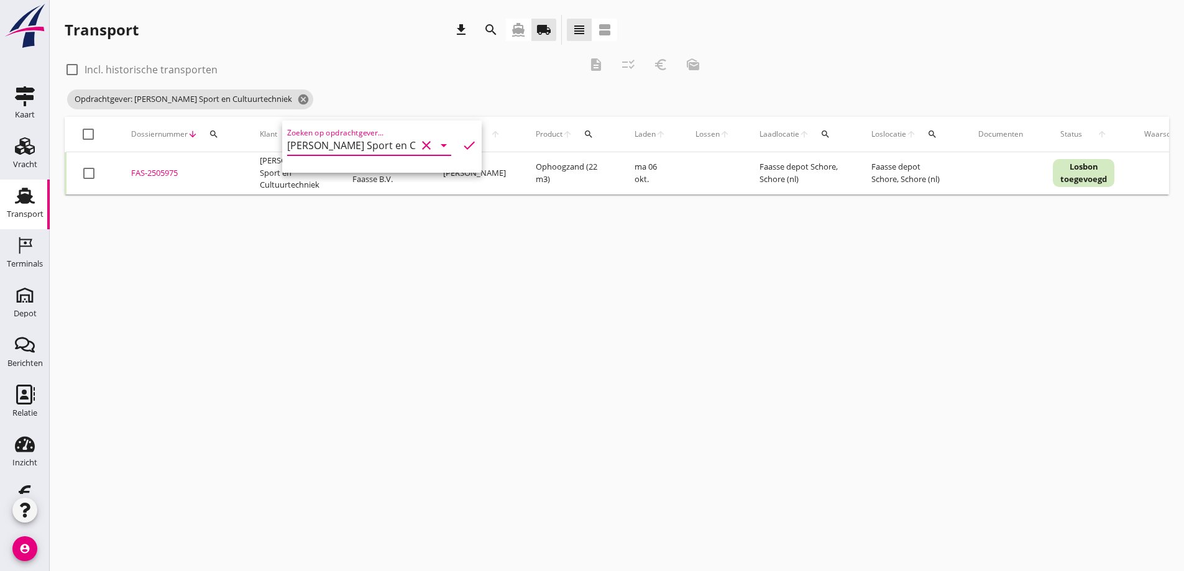
click at [325, 291] on div "cancel You are impersonating another user. Transport download search directions…" at bounding box center [617, 285] width 1134 height 571
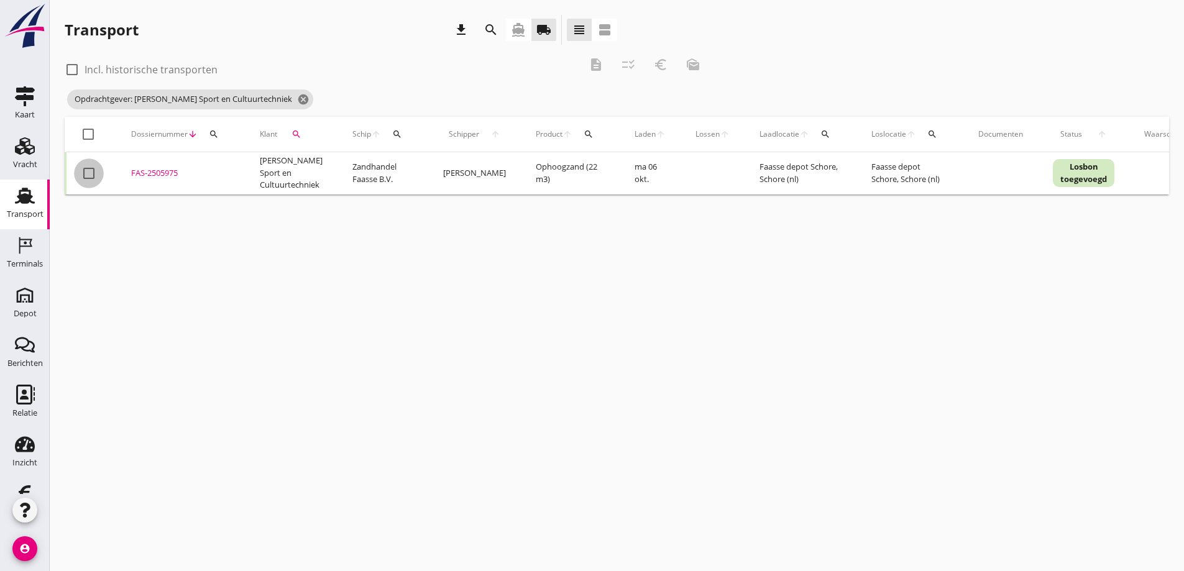
click at [92, 168] on div at bounding box center [88, 173] width 21 height 21
checkbox input "true"
click at [594, 64] on icon "description" at bounding box center [595, 64] width 15 height 15
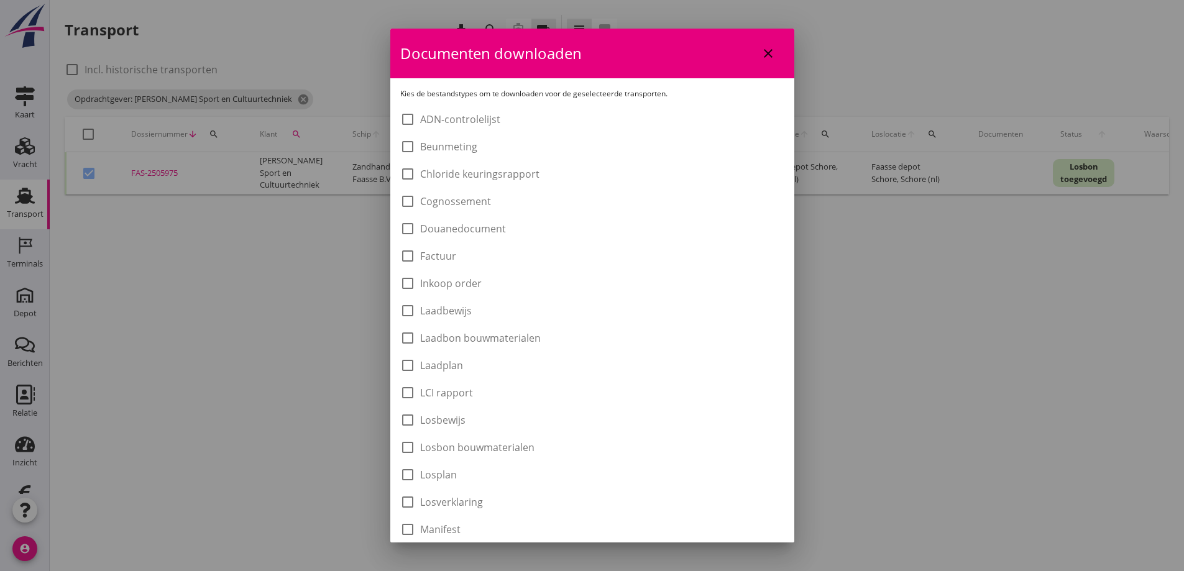
click at [431, 334] on label "Laadbon bouwmaterialen" at bounding box center [480, 338] width 121 height 12
checkbox input "true"
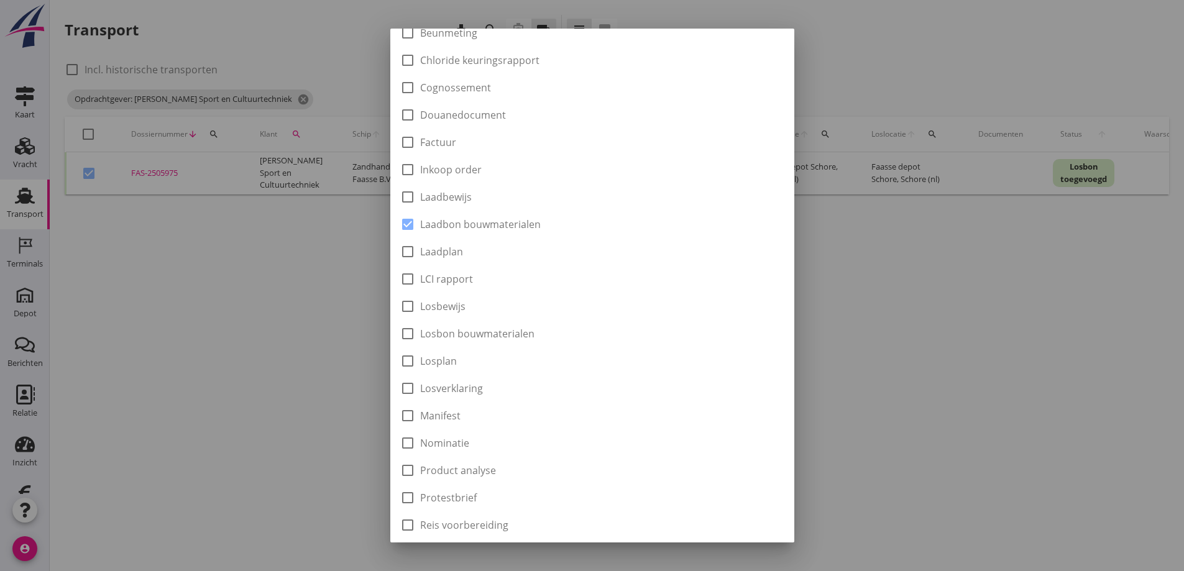
scroll to position [347, 0]
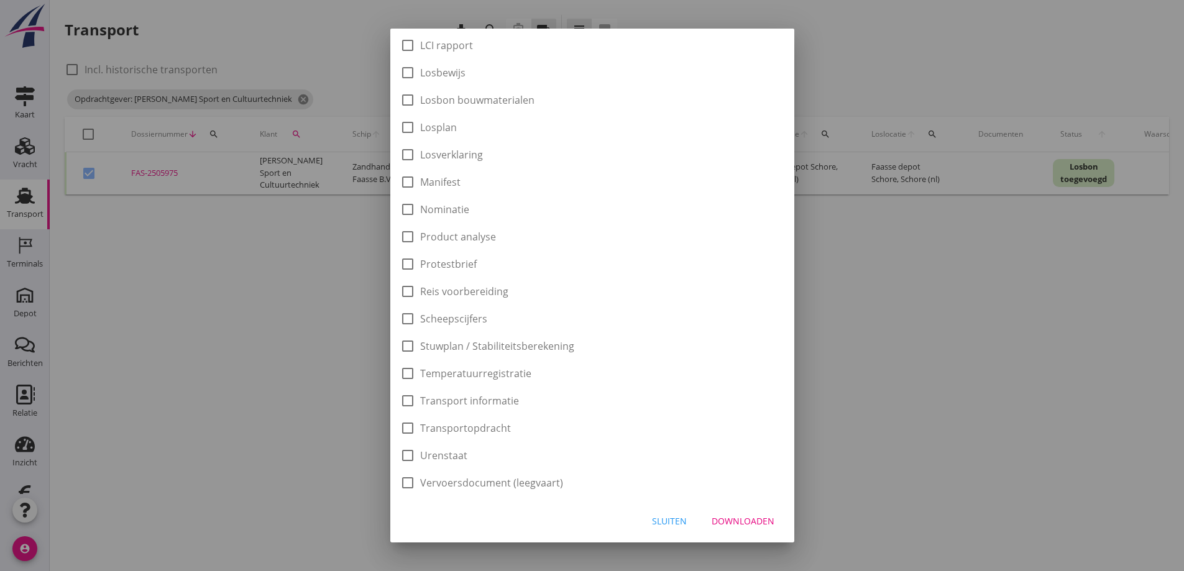
click at [723, 518] on div "Downloaden" at bounding box center [742, 520] width 63 height 13
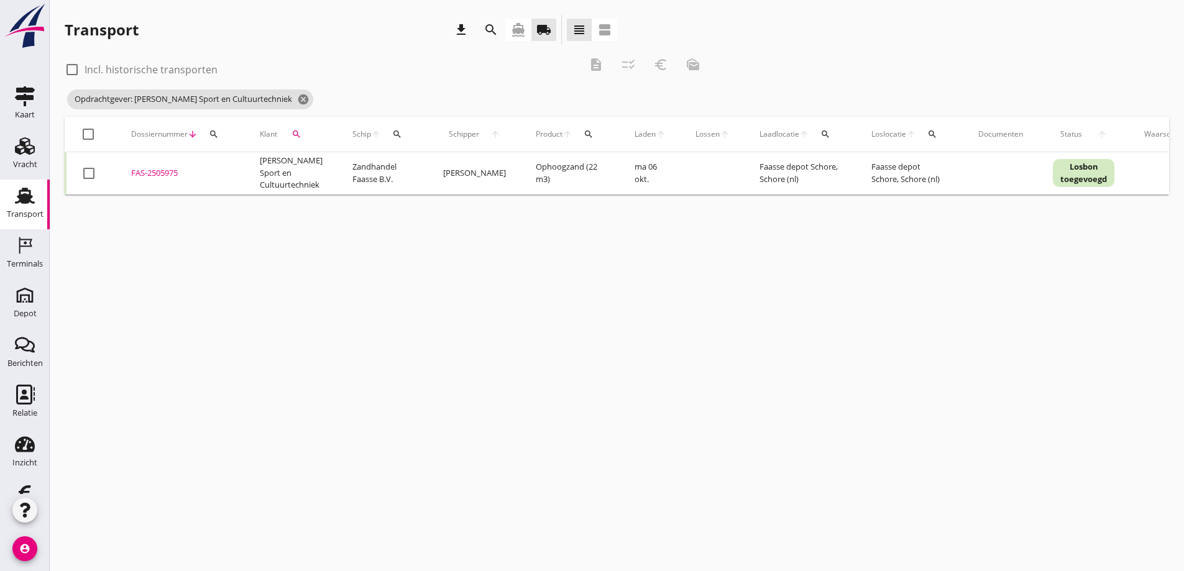
checkbox input "false"
